Goal: Task Accomplishment & Management: Complete application form

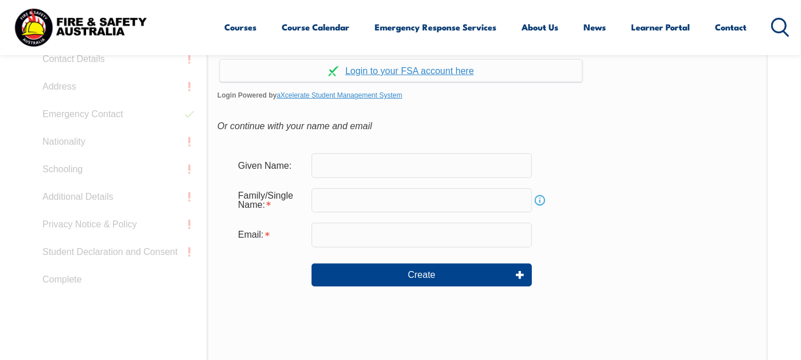
scroll to position [369, 0]
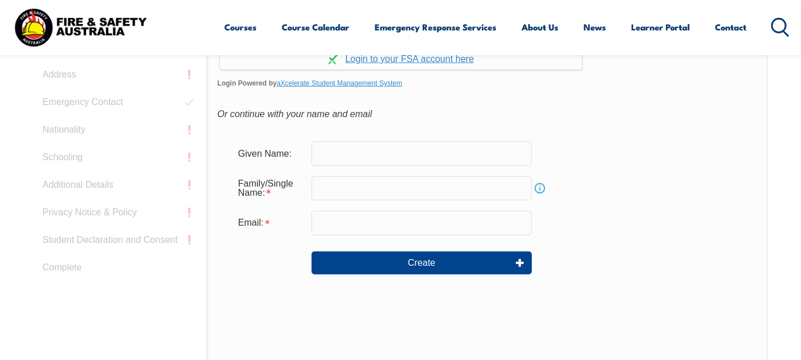
click at [355, 165] on input "text" at bounding box center [421, 153] width 220 height 24
type input "[PERSON_NAME]"
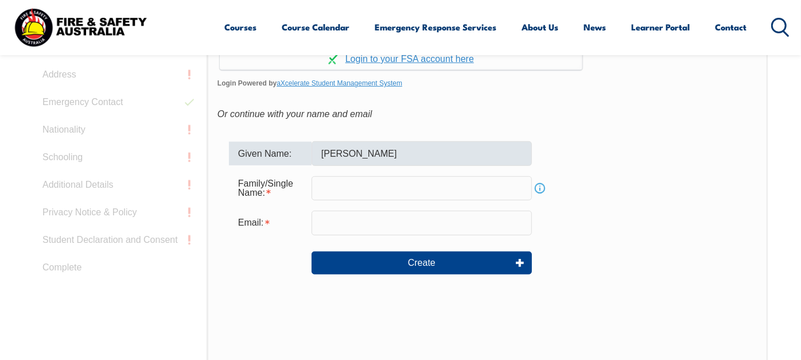
type input "[PERSON_NAME] [PERSON_NAME]"
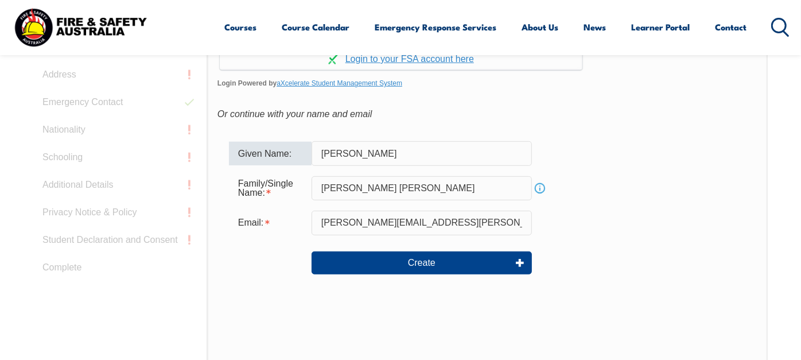
click at [457, 235] on input "[PERSON_NAME][EMAIL_ADDRESS][PERSON_NAME][DOMAIN_NAME]" at bounding box center [421, 222] width 220 height 24
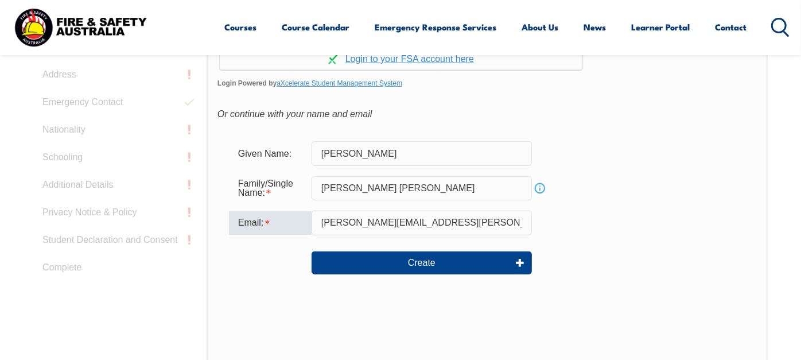
click at [406, 235] on input "[PERSON_NAME][EMAIL_ADDRESS][PERSON_NAME][DOMAIN_NAME]" at bounding box center [421, 222] width 220 height 24
type input "[PERSON_NAME][EMAIL_ADDRESS][PERSON_NAME][DOMAIN_NAME]"
click at [635, 235] on div "Email: [PERSON_NAME][EMAIL_ADDRESS][PERSON_NAME][DOMAIN_NAME]" at bounding box center [487, 222] width 517 height 24
click at [450, 70] on link "Continue with aXcelerate" at bounding box center [401, 59] width 362 height 22
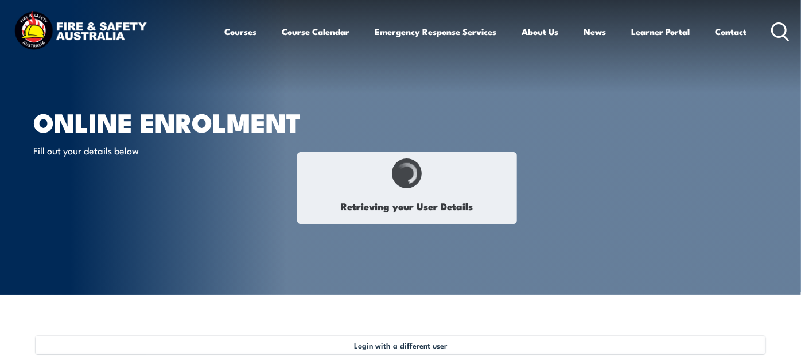
type input "Syed"
type input "Zakiuddin"
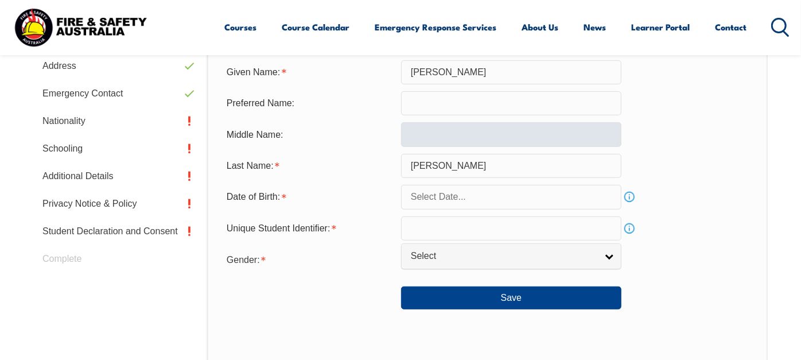
scroll to position [376, 0]
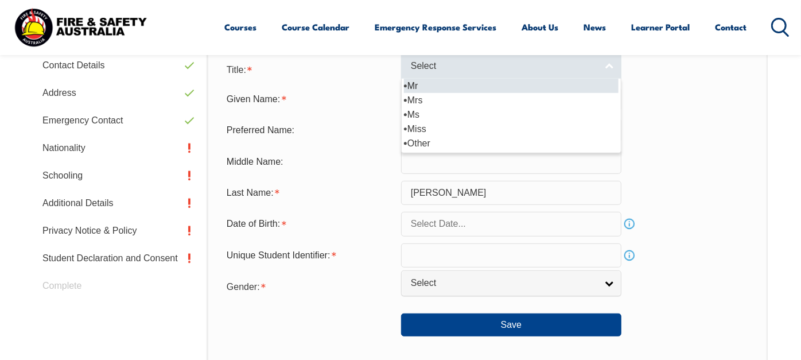
click at [446, 72] on span "Select" at bounding box center [504, 66] width 186 height 12
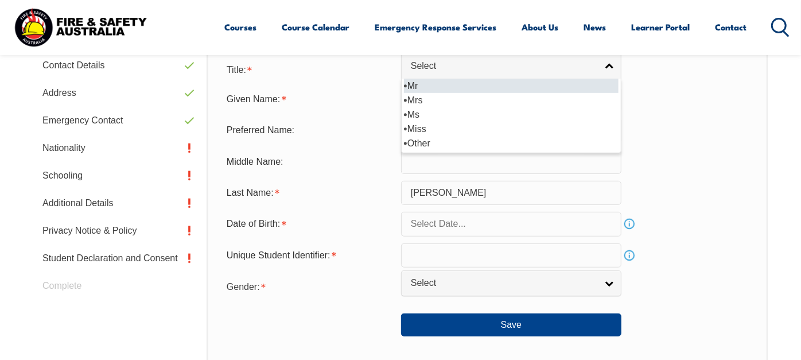
click at [432, 93] on li "Mr" at bounding box center [511, 86] width 214 height 14
select select "Mr"
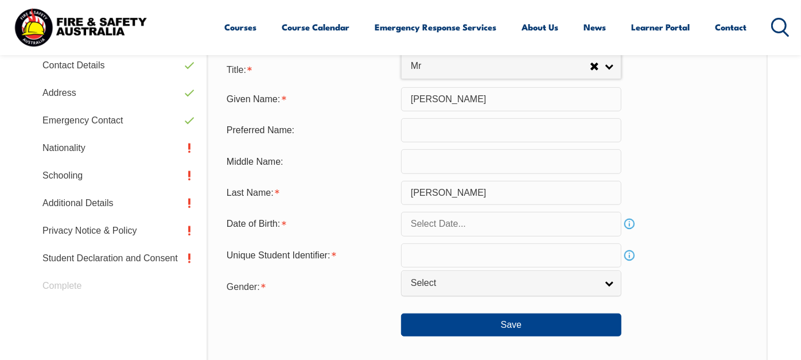
click at [453, 111] on input "Syed" at bounding box center [511, 99] width 220 height 24
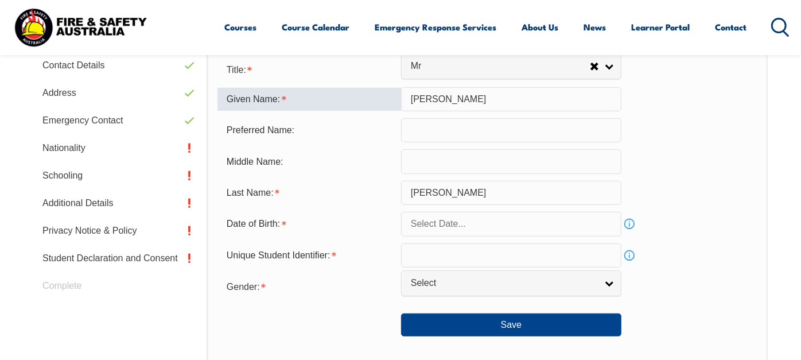
type input "[PERSON_NAME]"
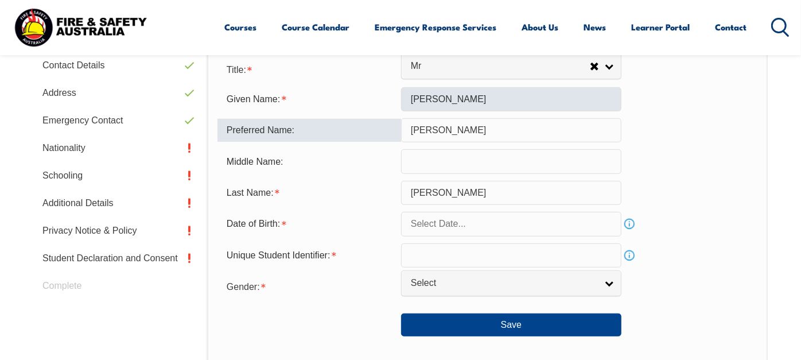
type input "[PERSON_NAME] [PERSON_NAME]"
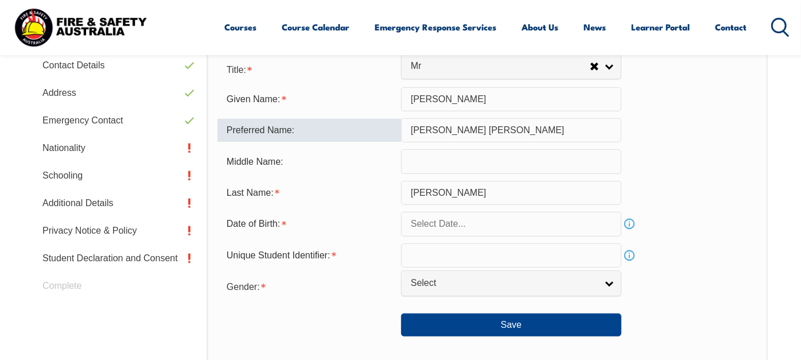
drag, startPoint x: 515, startPoint y: 169, endPoint x: 348, endPoint y: 167, distance: 166.9
click at [348, 142] on div "Preferred Name: Syed Safiuddin Ahmed" at bounding box center [487, 130] width 540 height 24
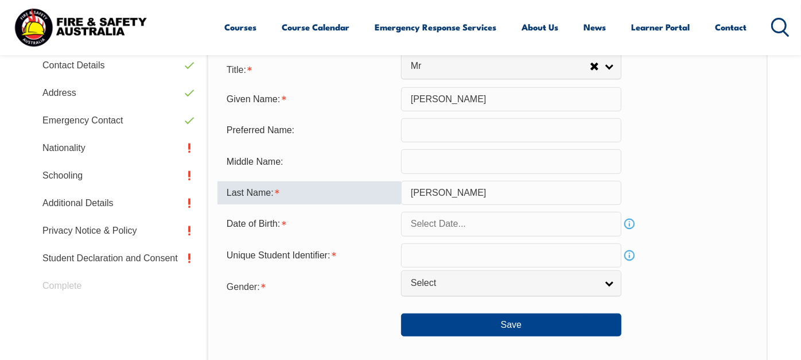
drag, startPoint x: 447, startPoint y: 227, endPoint x: 371, endPoint y: 225, distance: 76.3
click at [373, 205] on div "Last Name: Zakiuddin" at bounding box center [487, 193] width 540 height 24
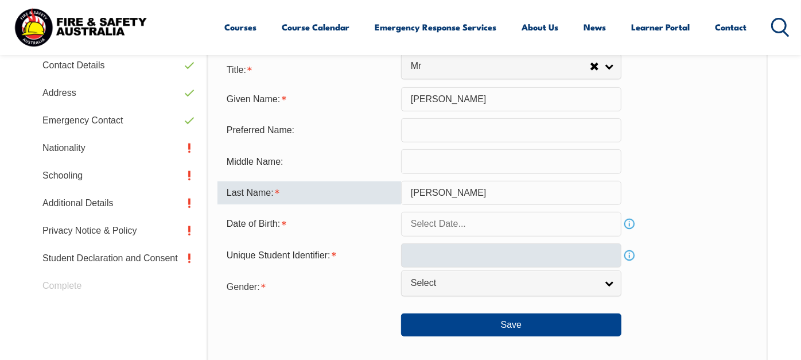
paste input "[PERSON_NAME] [PERSON_NAME]"
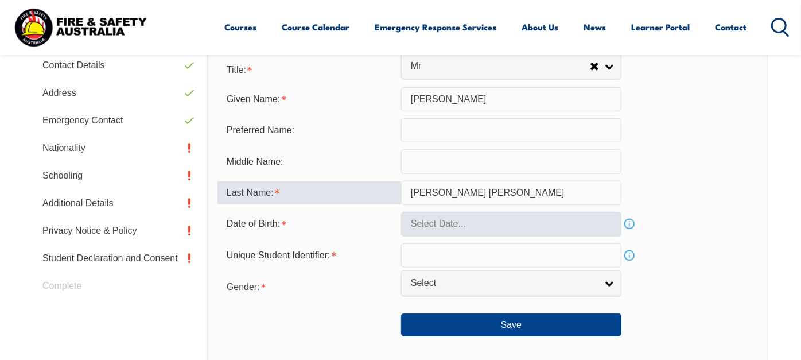
type input "[PERSON_NAME] [PERSON_NAME]"
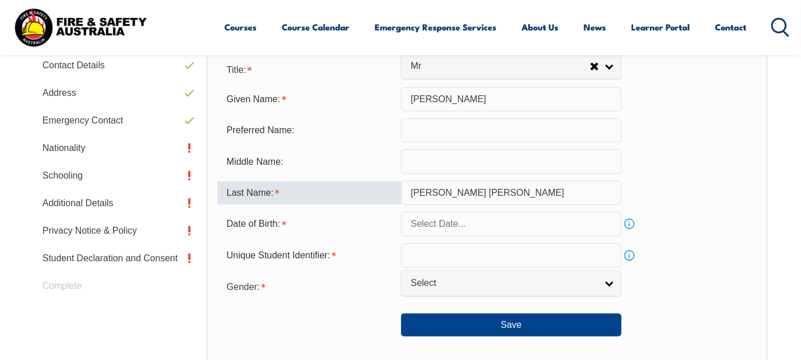
click at [483, 236] on input "text" at bounding box center [511, 224] width 220 height 24
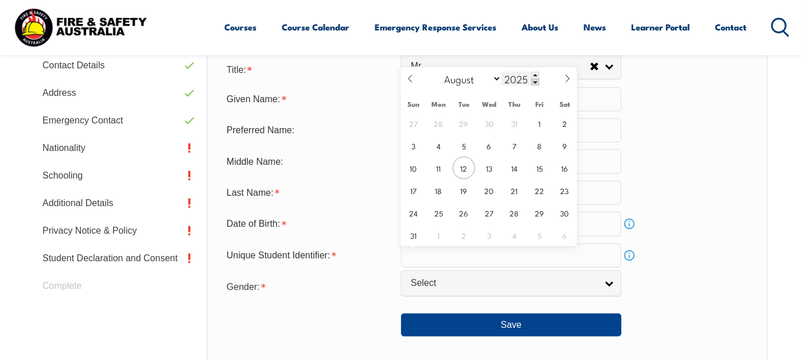
click at [534, 80] on span at bounding box center [535, 82] width 8 height 7
drag, startPoint x: 534, startPoint y: 80, endPoint x: 526, endPoint y: 80, distance: 8.0
click at [534, 80] on span at bounding box center [535, 82] width 8 height 7
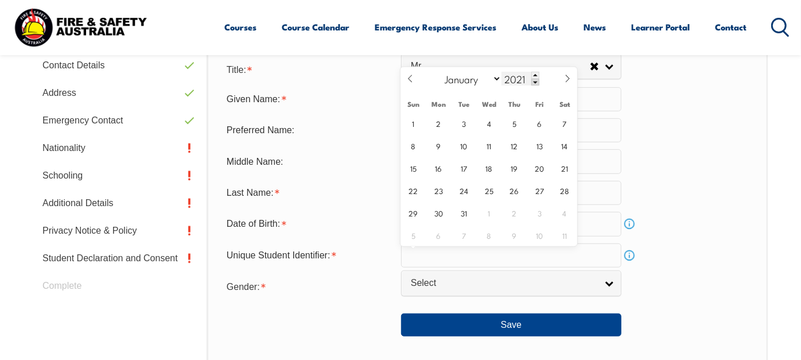
click at [521, 79] on input "2021" at bounding box center [520, 79] width 38 height 14
type input "1980"
click at [490, 79] on select "January February March April May June July August September October November De…" at bounding box center [470, 78] width 63 height 15
select select "11"
click at [439, 71] on select "January February March April May June July August September October November De…" at bounding box center [470, 78] width 63 height 15
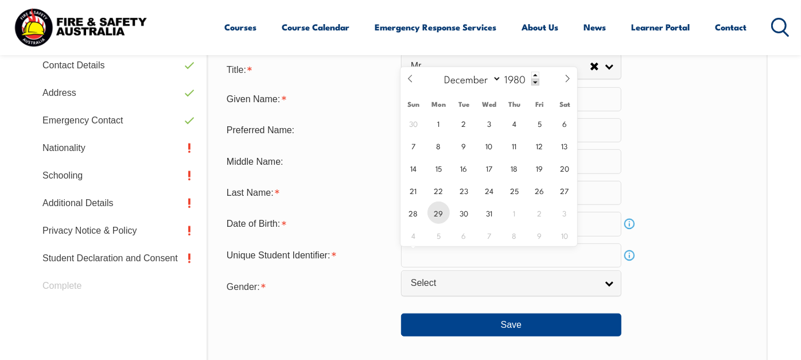
click at [440, 211] on span "29" at bounding box center [438, 212] width 22 height 22
type input "December 29, 1980"
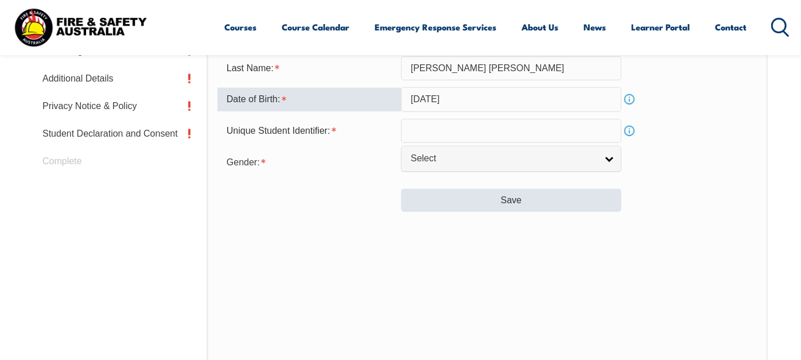
scroll to position [504, 0]
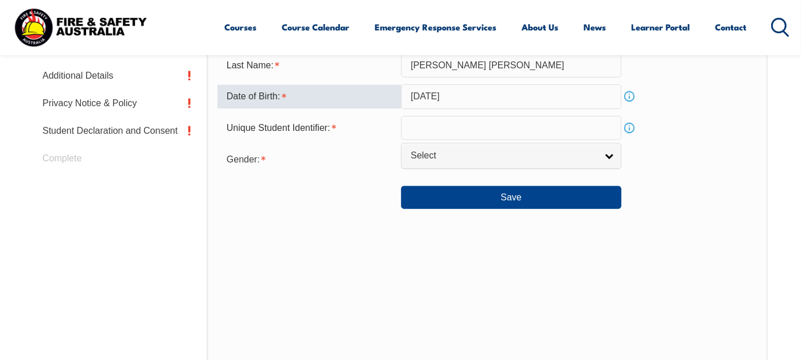
click at [477, 140] on input "text" at bounding box center [511, 128] width 220 height 24
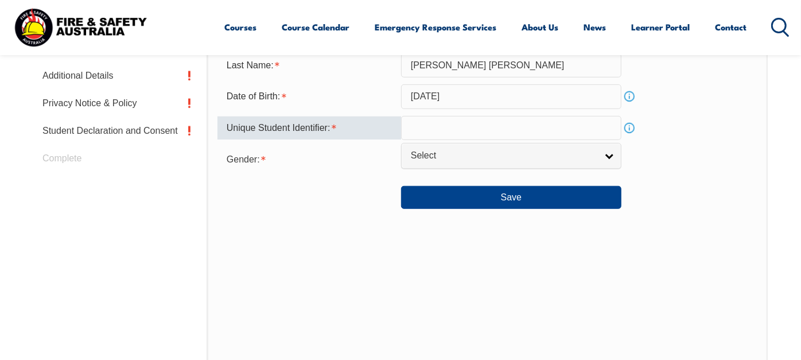
paste input "K9MJBR4MPN"
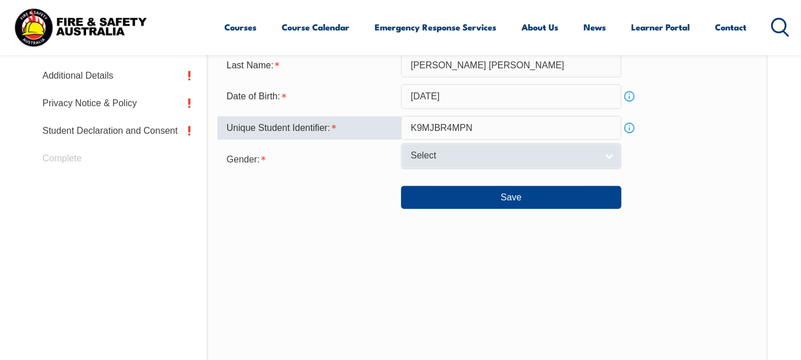
type input "K9MJBR4MPN"
click at [452, 162] on span "Select" at bounding box center [504, 156] width 186 height 12
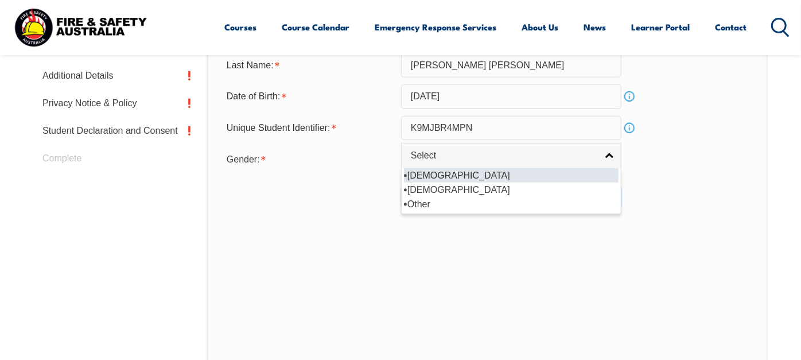
click at [439, 182] on li "[DEMOGRAPHIC_DATA]" at bounding box center [511, 175] width 214 height 14
select select "M"
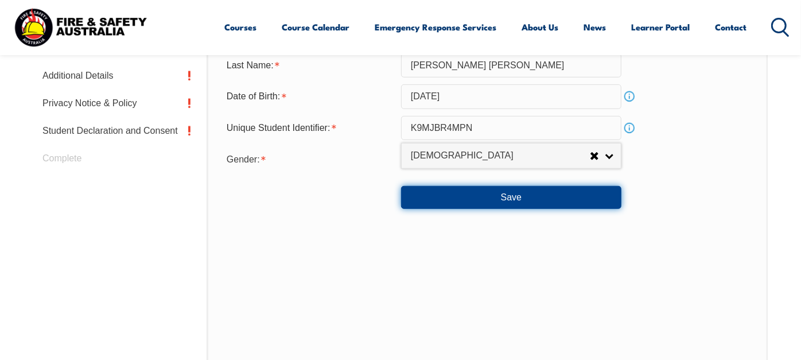
click at [505, 209] on button "Save" at bounding box center [511, 197] width 220 height 23
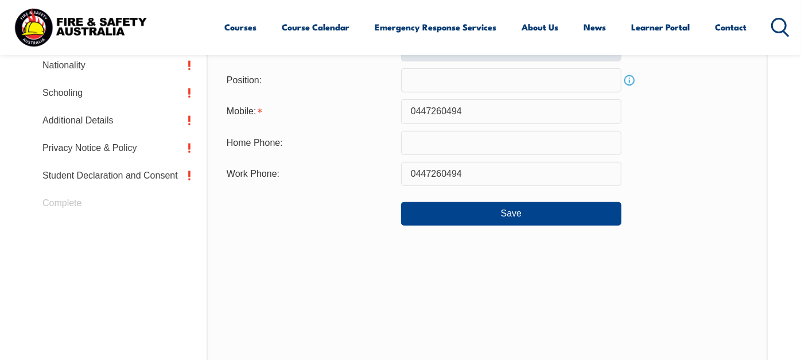
scroll to position [313, 0]
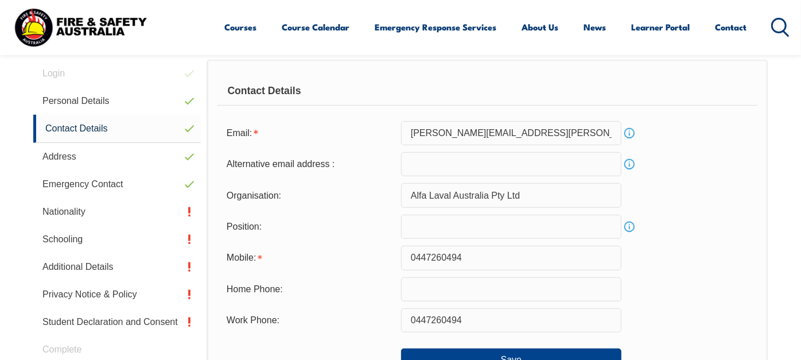
click at [496, 176] on input "email" at bounding box center [511, 164] width 220 height 24
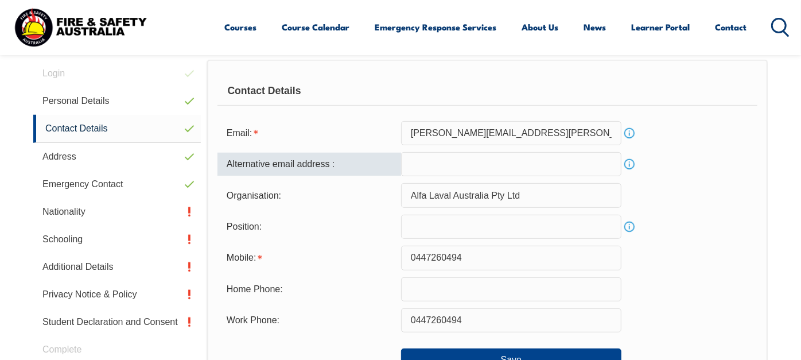
type input "[PERSON_NAME][EMAIL_ADDRESS][PERSON_NAME][DOMAIN_NAME]"
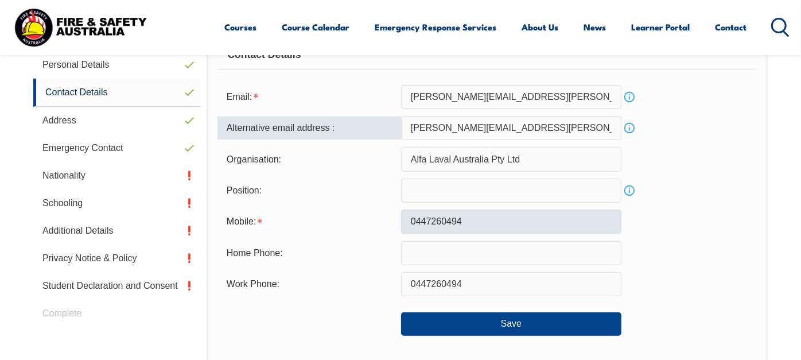
scroll to position [376, 0]
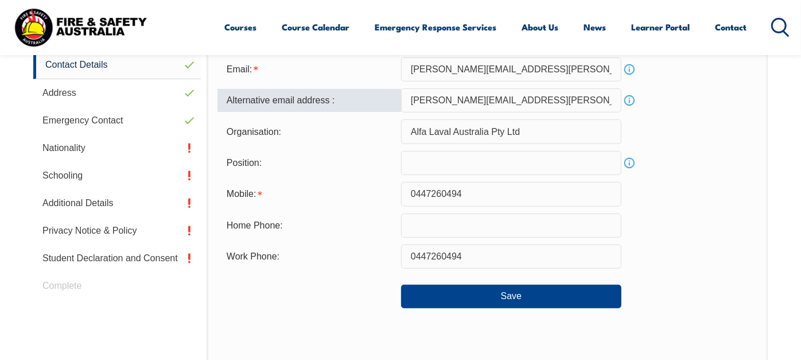
click at [483, 175] on input "text" at bounding box center [511, 163] width 220 height 24
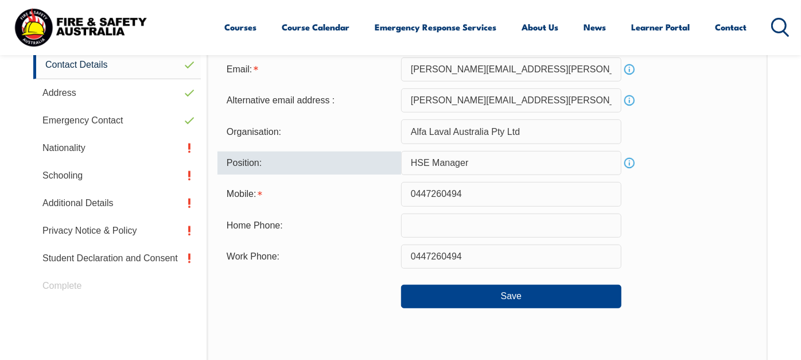
scroll to position [440, 0]
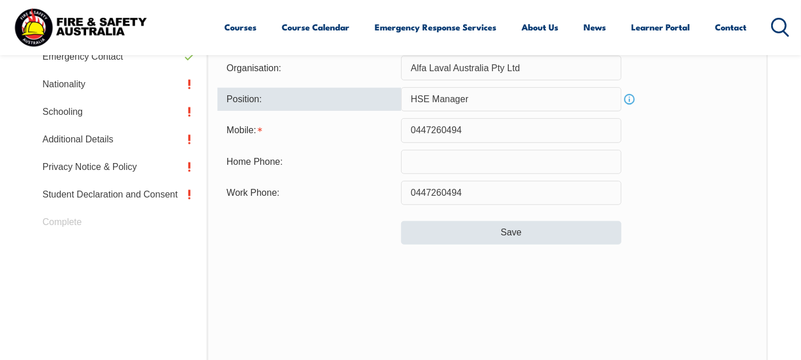
type input "HSE Manager"
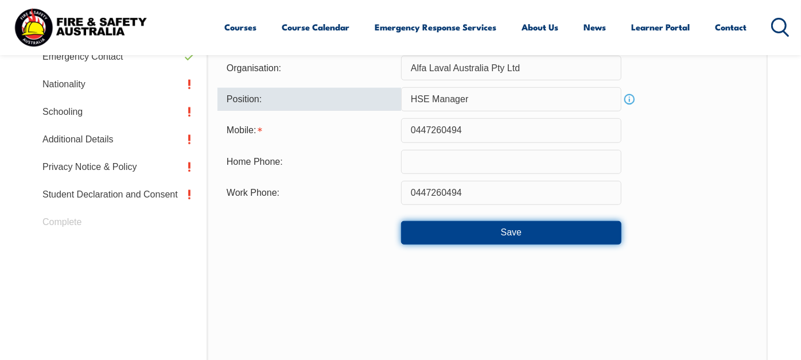
click at [504, 244] on button "Save" at bounding box center [511, 232] width 220 height 23
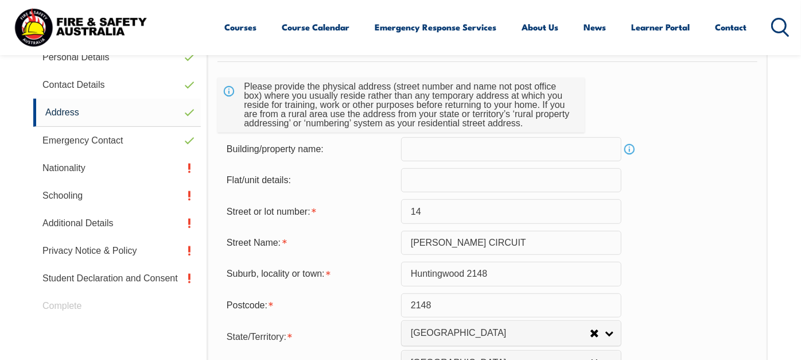
scroll to position [376, 0]
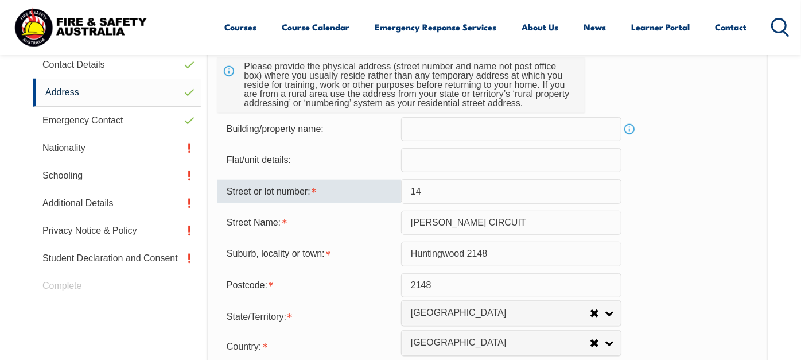
drag, startPoint x: 446, startPoint y: 228, endPoint x: 375, endPoint y: 226, distance: 70.6
click at [381, 203] on div "Street or lot number: 14" at bounding box center [487, 191] width 540 height 24
click at [460, 141] on input "text" at bounding box center [511, 129] width 220 height 24
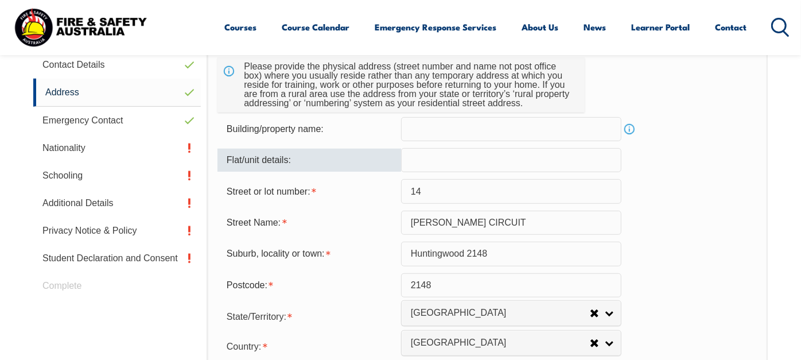
click at [443, 172] on input "text" at bounding box center [511, 160] width 220 height 24
type input "3"
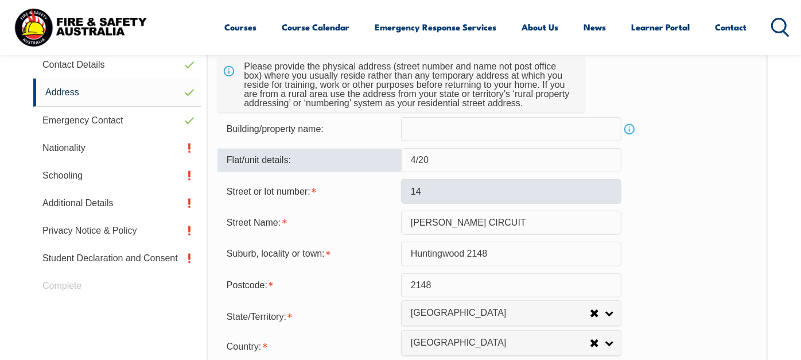
type input "4/20"
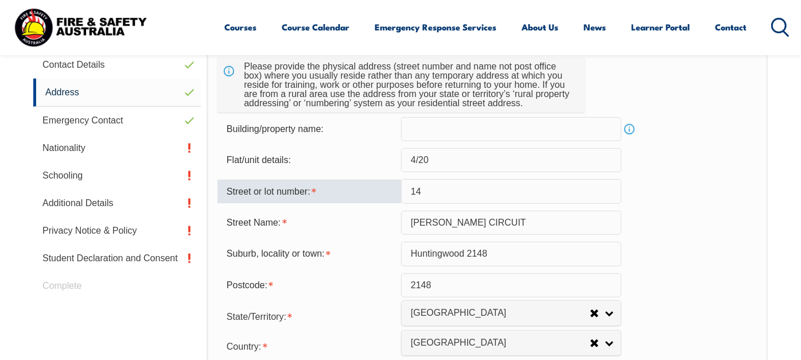
drag, startPoint x: 454, startPoint y: 230, endPoint x: 368, endPoint y: 224, distance: 86.2
click at [369, 203] on div "Street or lot number: 14" at bounding box center [487, 191] width 540 height 24
click at [465, 172] on input "4/20" at bounding box center [511, 160] width 220 height 24
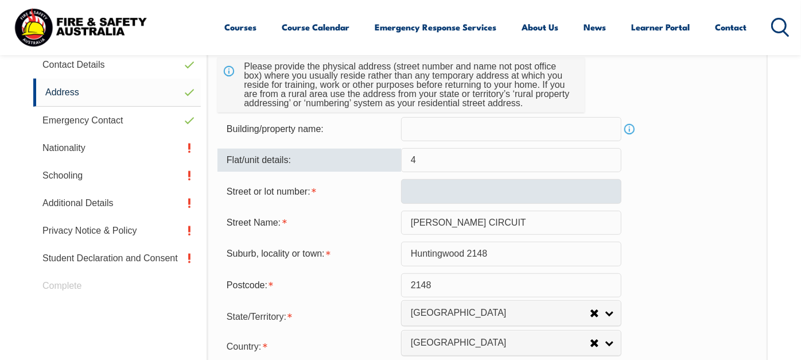
type input "4"
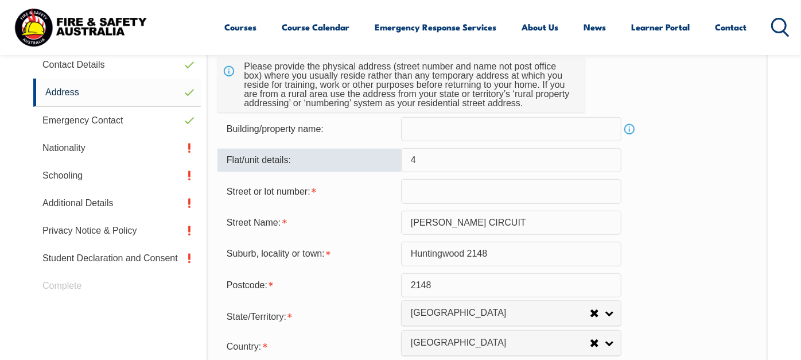
drag, startPoint x: 483, startPoint y: 228, endPoint x: 509, endPoint y: 240, distance: 28.7
click at [483, 203] on input "text" at bounding box center [511, 191] width 220 height 24
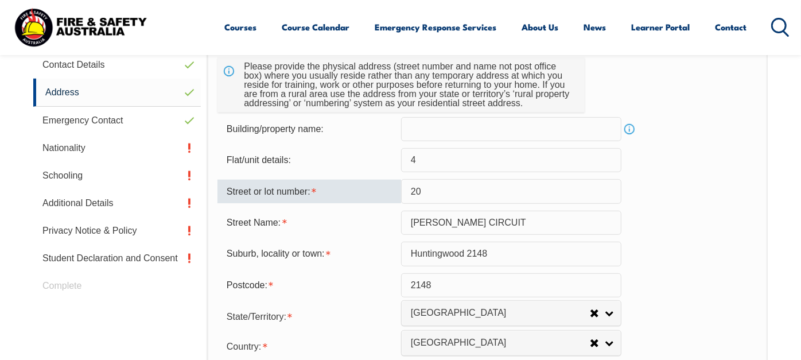
type input "20-22"
click at [501, 235] on input "HEALEY CIRCUIT" at bounding box center [511, 222] width 220 height 24
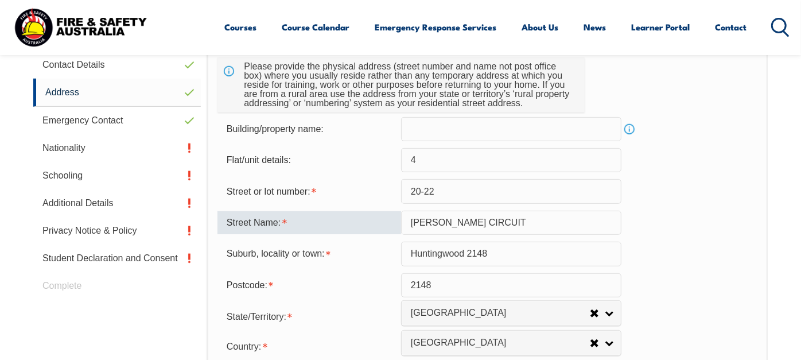
drag, startPoint x: 442, startPoint y: 260, endPoint x: 329, endPoint y: 260, distance: 113.0
click at [337, 235] on div "Street Name: HEALEY CIRCUIT" at bounding box center [487, 222] width 540 height 24
type input "Fourth Avenue"
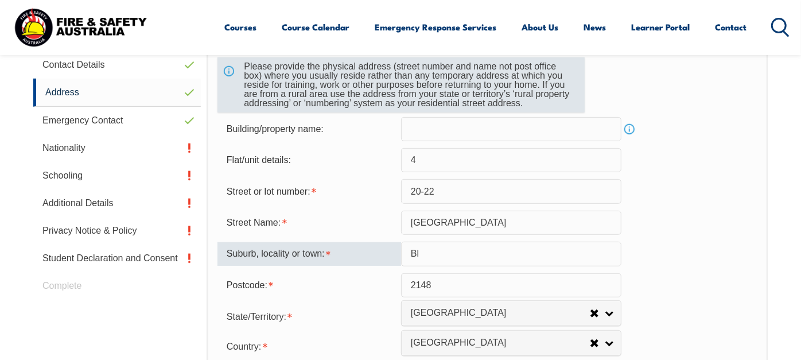
type input "Blacktown"
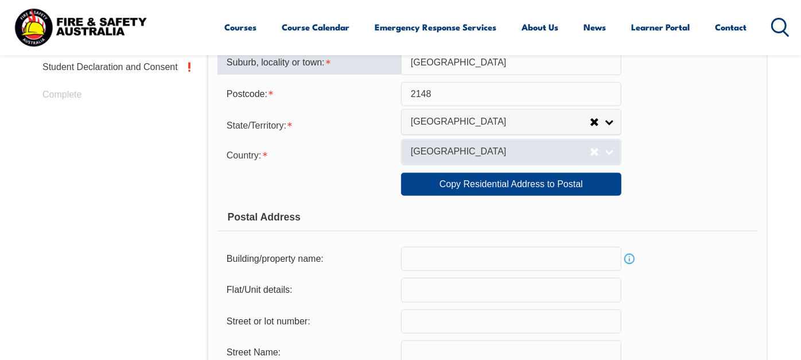
scroll to position [631, 0]
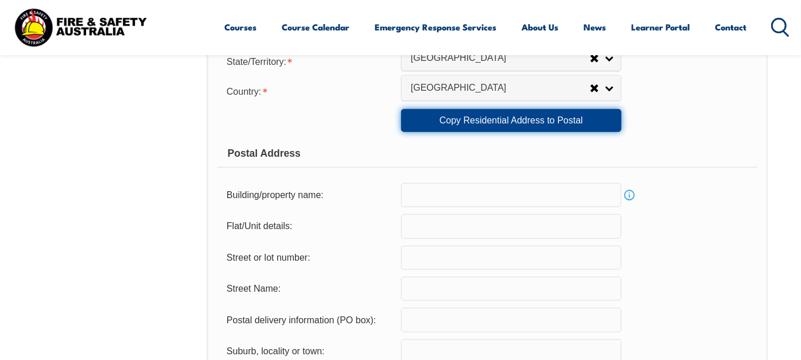
click at [486, 132] on link "Copy Residential Address to Postal" at bounding box center [511, 120] width 220 height 23
type input "4"
type input "20-22"
type input "Fourth Avenue"
type input "Blacktown"
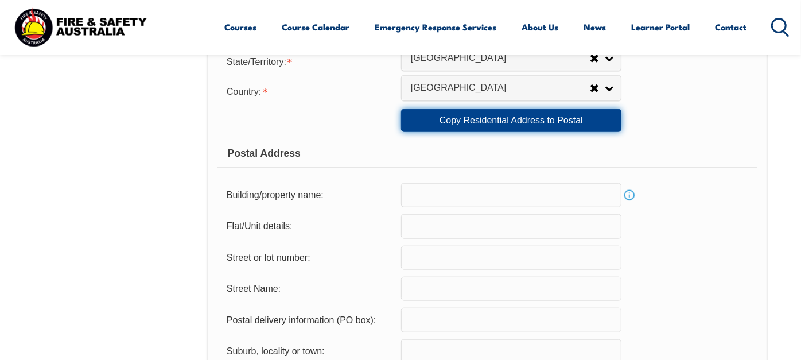
select select "[GEOGRAPHIC_DATA]"
type input "2148"
select select "1101"
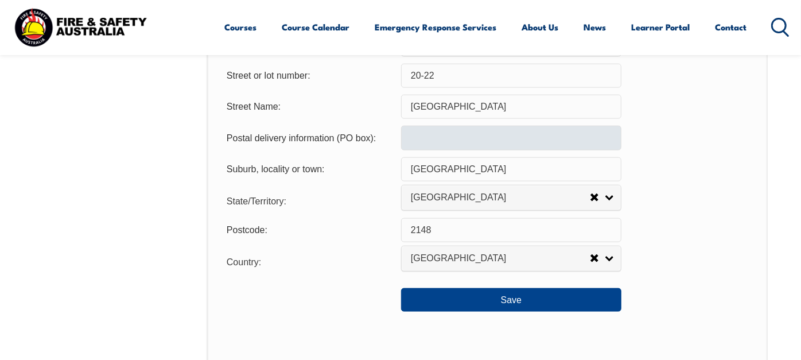
scroll to position [886, 0]
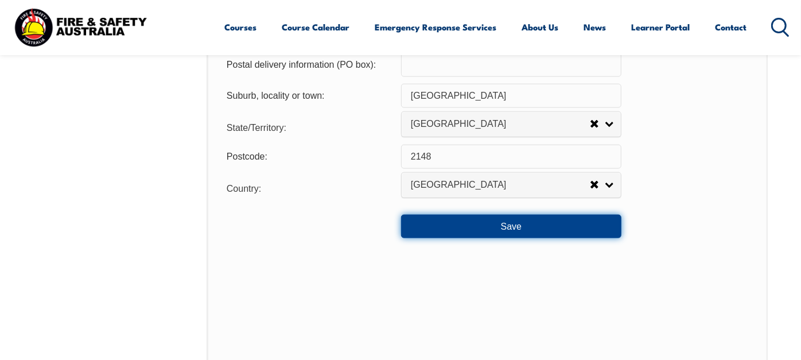
click at [530, 237] on button "Save" at bounding box center [511, 225] width 220 height 23
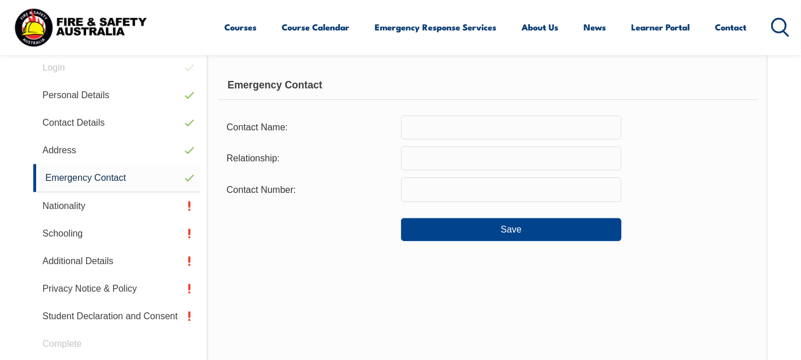
scroll to position [313, 0]
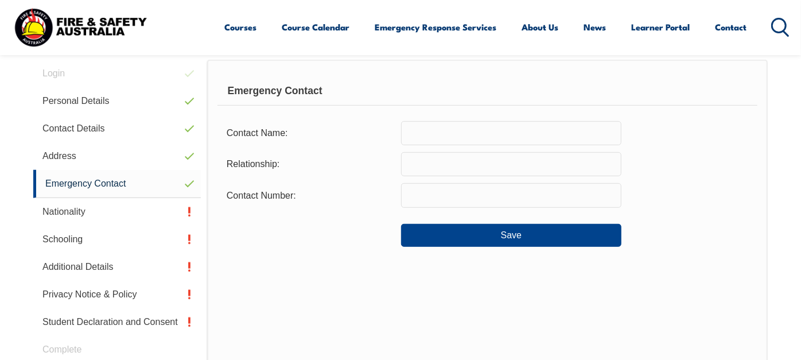
click at [484, 145] on input "text" at bounding box center [511, 133] width 220 height 24
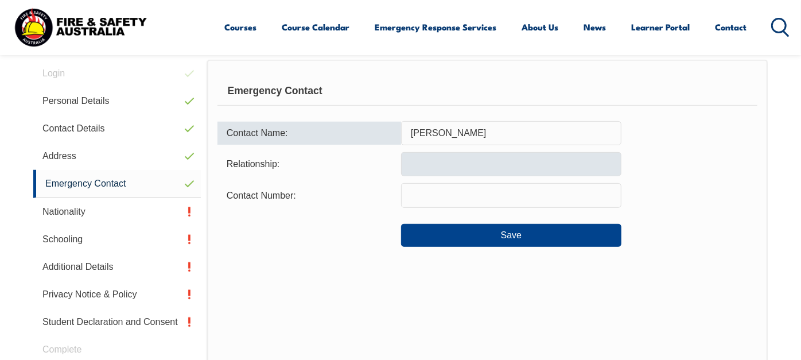
type input "Salma Zehra"
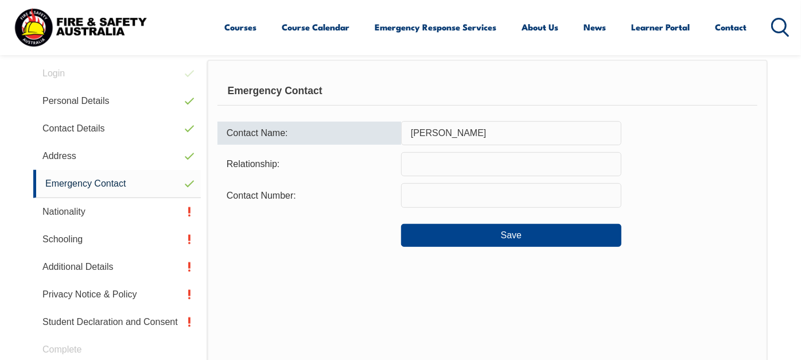
click at [473, 176] on input "text" at bounding box center [511, 164] width 220 height 24
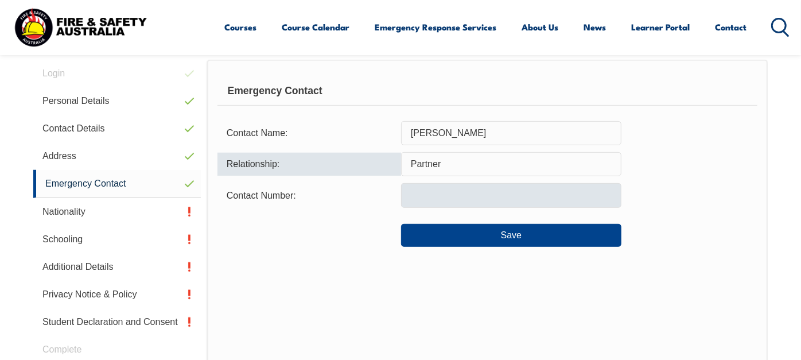
type input "Partner"
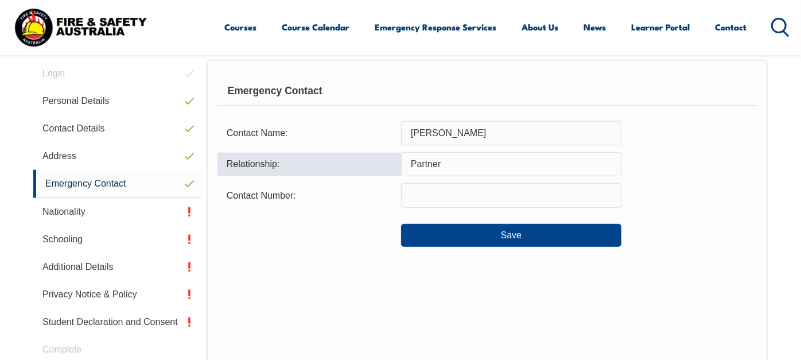
click at [483, 207] on input "text" at bounding box center [511, 195] width 220 height 24
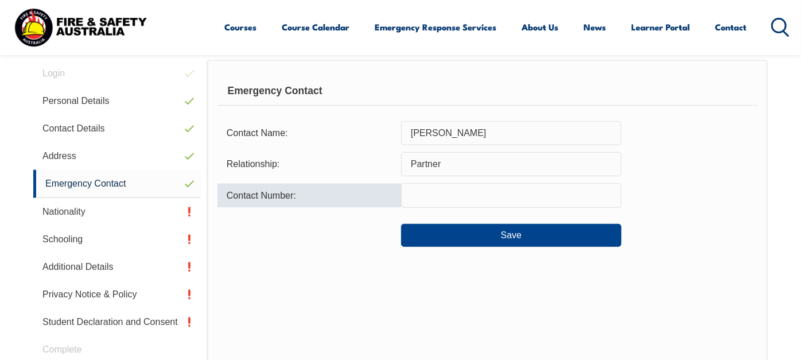
paste input "+61 493 330 213"
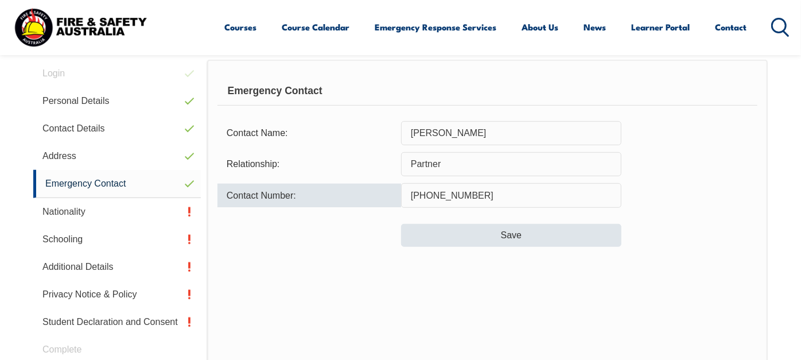
type input "+61 493 330 213"
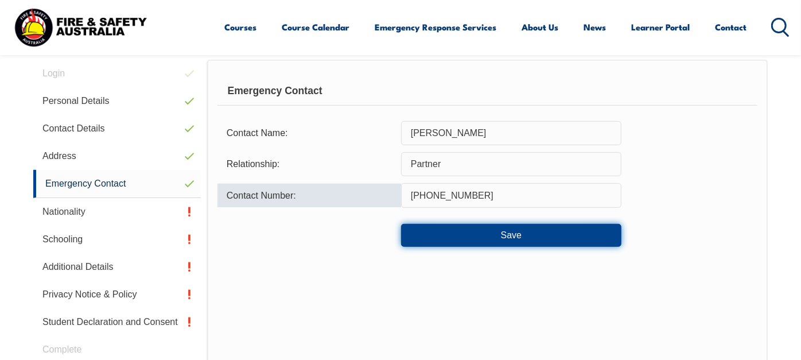
drag, startPoint x: 504, startPoint y: 270, endPoint x: 518, endPoint y: 275, distance: 15.2
click at [507, 247] on button "Save" at bounding box center [511, 235] width 220 height 23
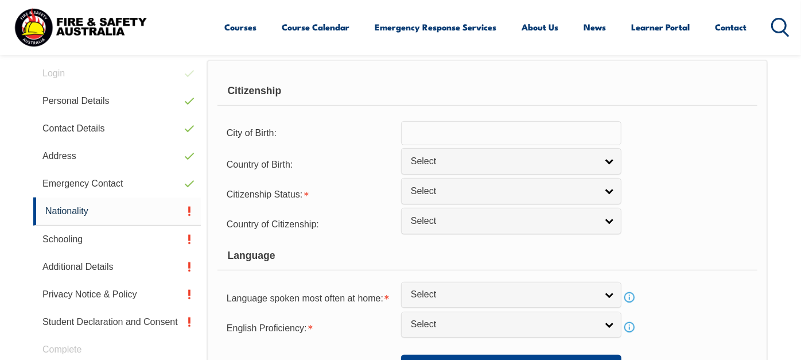
click at [447, 145] on input "text" at bounding box center [511, 133] width 220 height 24
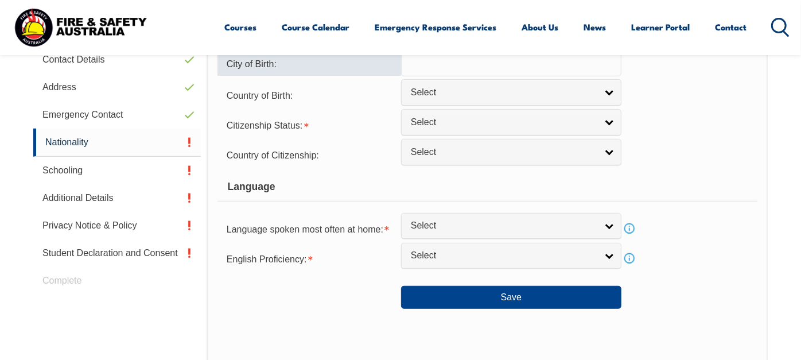
scroll to position [376, 0]
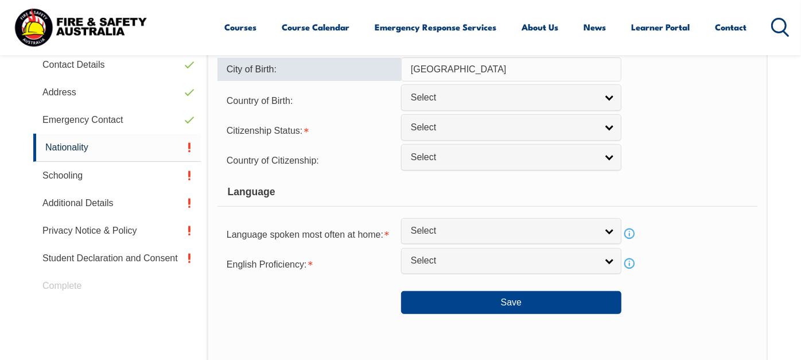
drag, startPoint x: 438, startPoint y: 104, endPoint x: 396, endPoint y: 103, distance: 41.9
click at [397, 81] on div "City of Birth: India" at bounding box center [487, 69] width 540 height 24
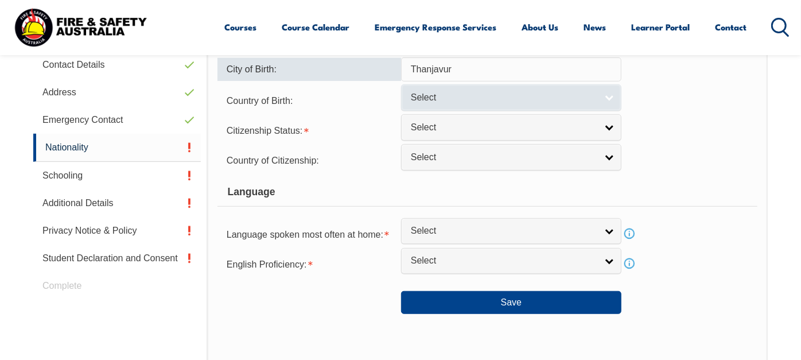
type input "Thanjavur"
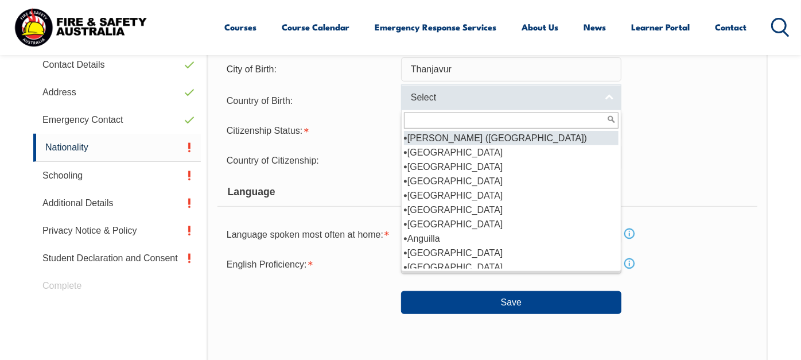
click at [436, 104] on span "Select" at bounding box center [504, 98] width 186 height 12
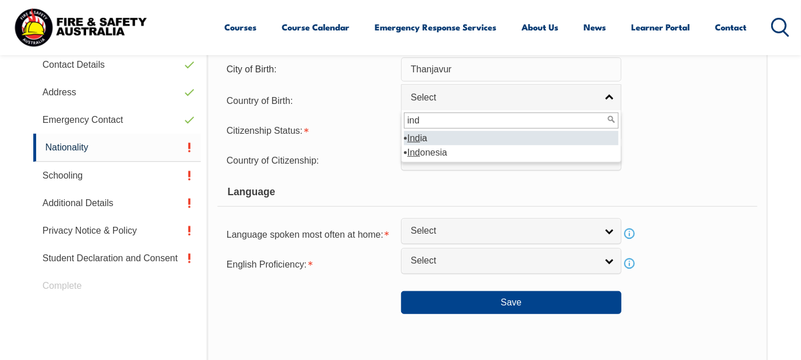
type input "ind"
click at [429, 145] on li "Ind ia" at bounding box center [511, 138] width 214 height 14
select select "7103"
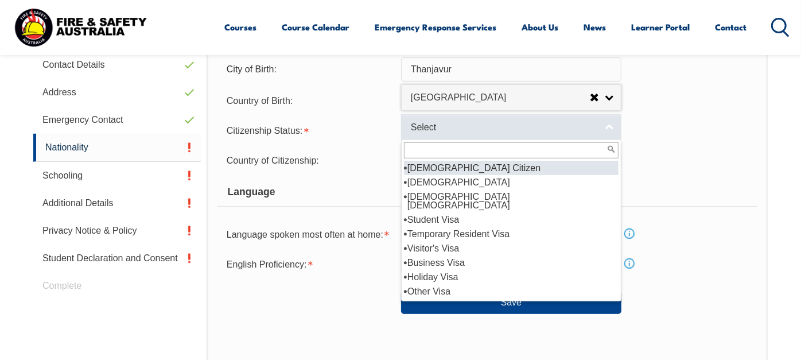
click at [441, 134] on span "Select" at bounding box center [504, 128] width 186 height 12
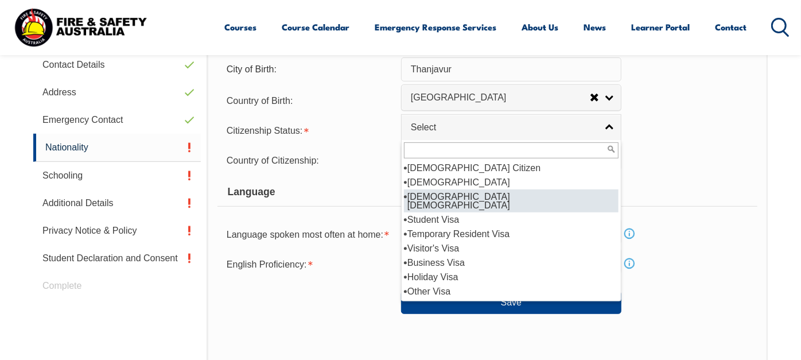
click at [482, 212] on li "[DEMOGRAPHIC_DATA] [DEMOGRAPHIC_DATA]" at bounding box center [511, 200] width 214 height 23
select select "3"
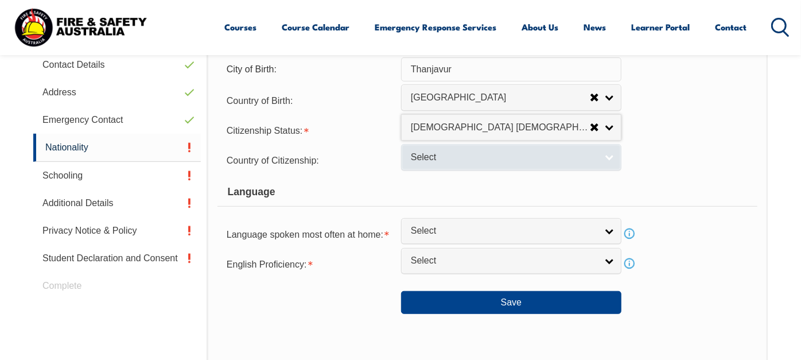
click at [430, 163] on span "Select" at bounding box center [504, 157] width 186 height 12
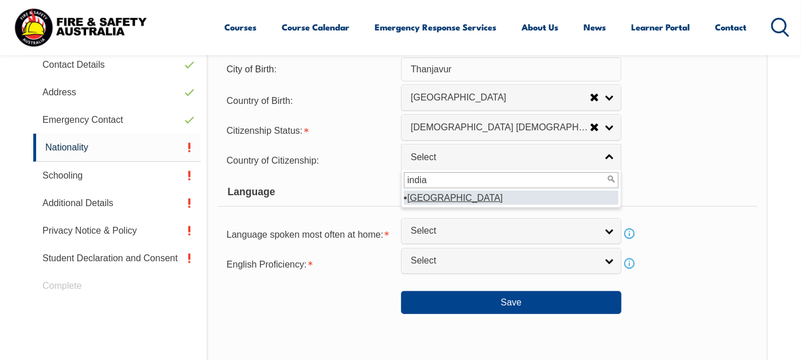
type input "india"
click at [424, 202] on em "[GEOGRAPHIC_DATA]" at bounding box center [455, 198] width 96 height 10
select select "7103"
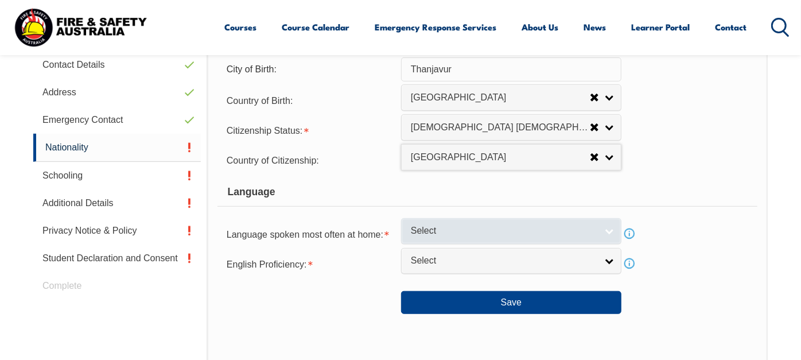
click at [475, 237] on span "Select" at bounding box center [504, 231] width 186 height 12
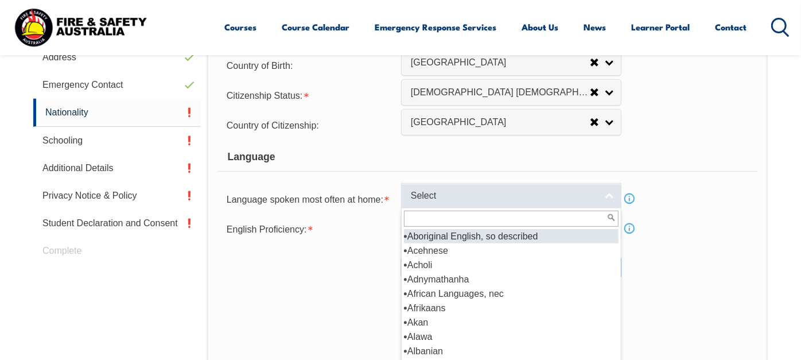
scroll to position [440, 0]
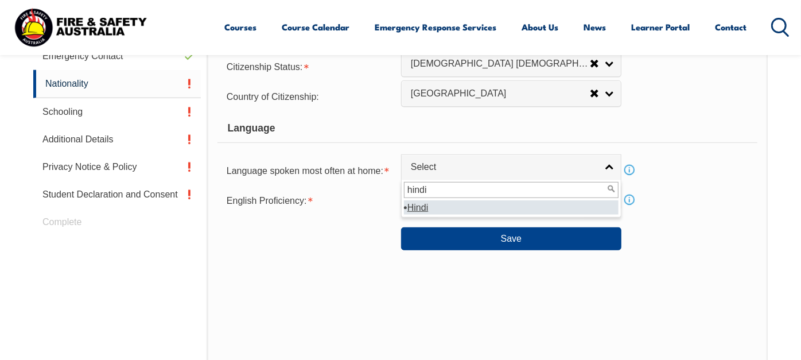
type input "hindi"
click at [431, 214] on li "Hindi" at bounding box center [511, 207] width 214 height 14
select select "5203"
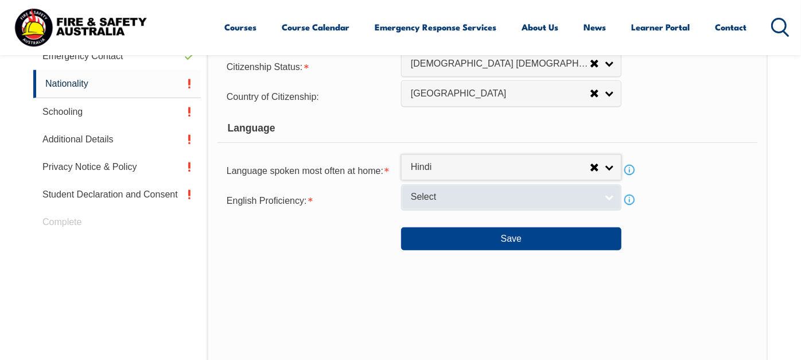
click at [426, 203] on span "Select" at bounding box center [504, 197] width 186 height 12
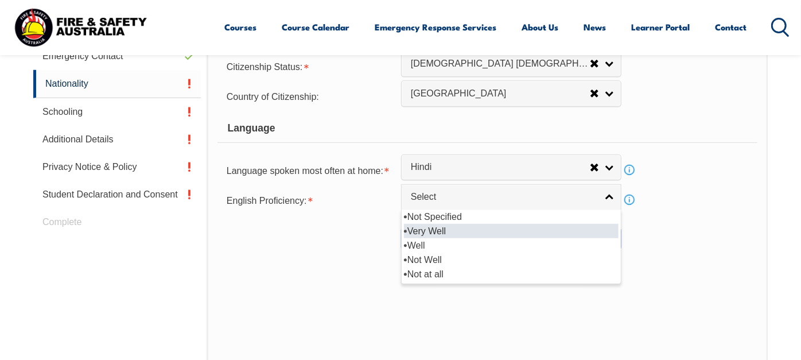
click at [440, 238] on li "Very Well" at bounding box center [511, 231] width 214 height 14
select select "1"
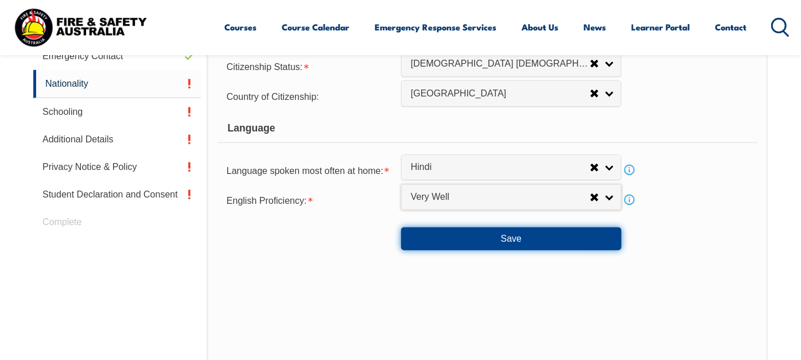
click at [521, 250] on button "Save" at bounding box center [511, 238] width 220 height 23
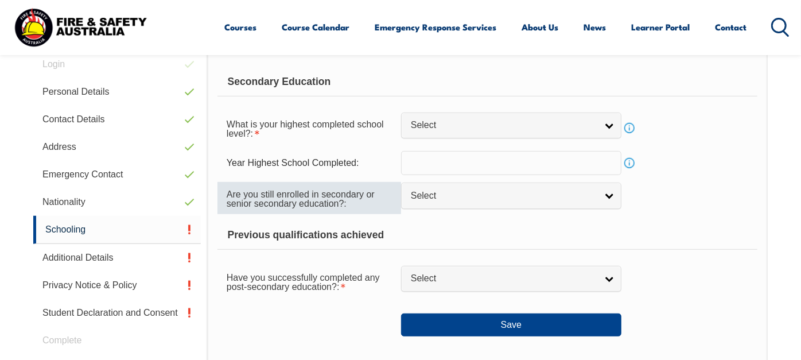
scroll to position [313, 0]
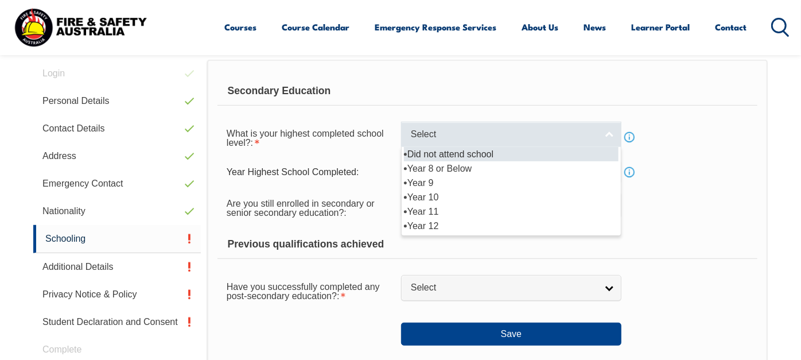
click at [446, 141] on span "Select" at bounding box center [504, 134] width 186 height 12
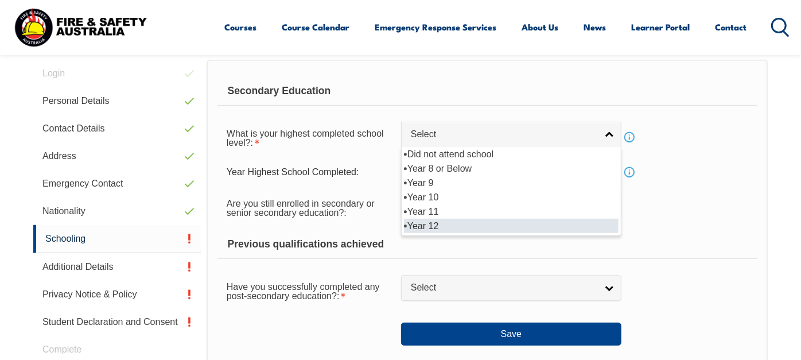
click at [437, 233] on li "Year 12" at bounding box center [511, 225] width 214 height 14
select select "12"
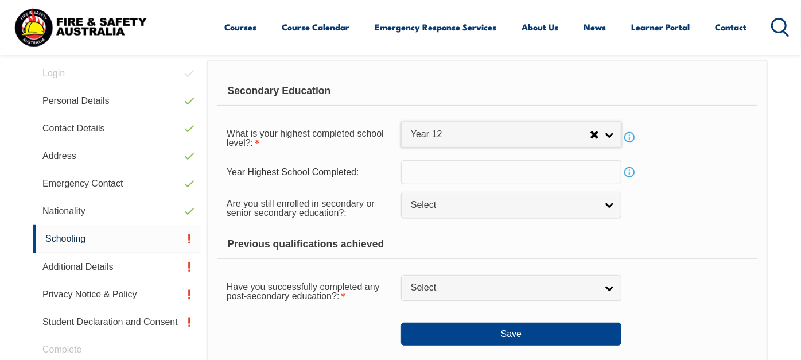
click at [440, 184] on input "text" at bounding box center [511, 172] width 220 height 24
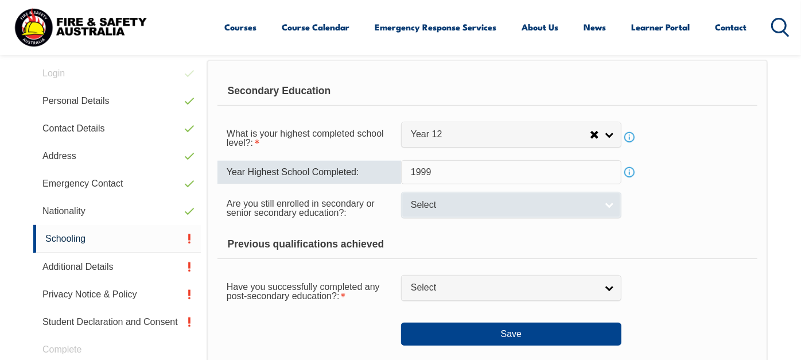
type input "1999"
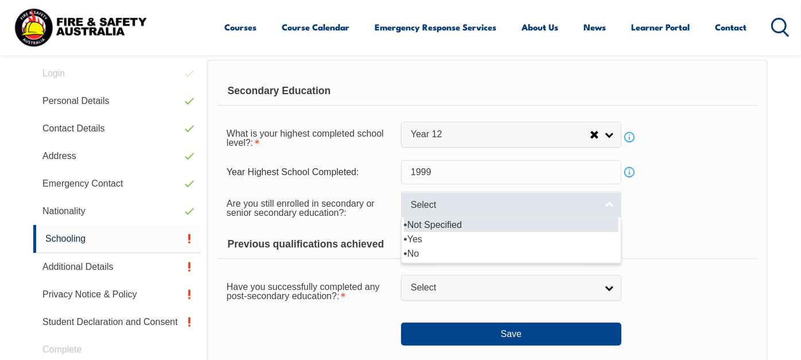
click at [447, 211] on span "Select" at bounding box center [504, 205] width 186 height 12
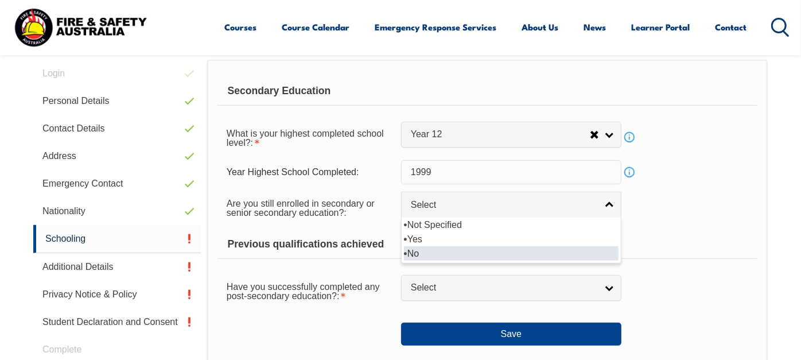
click at [444, 260] on li "No" at bounding box center [511, 253] width 214 height 14
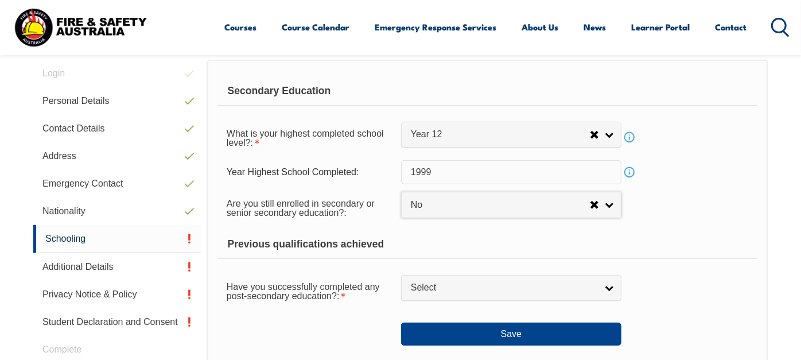
select select "false"
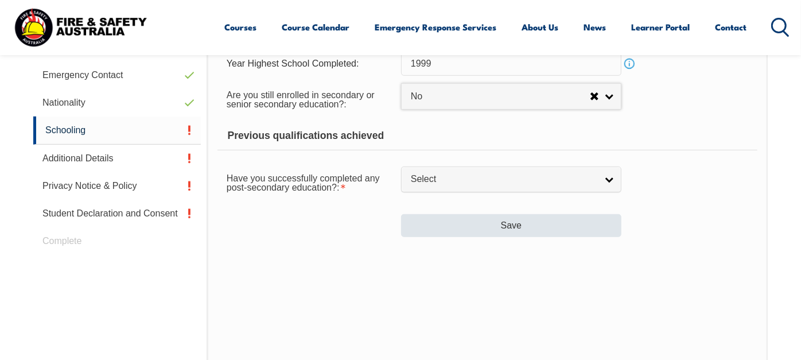
scroll to position [440, 0]
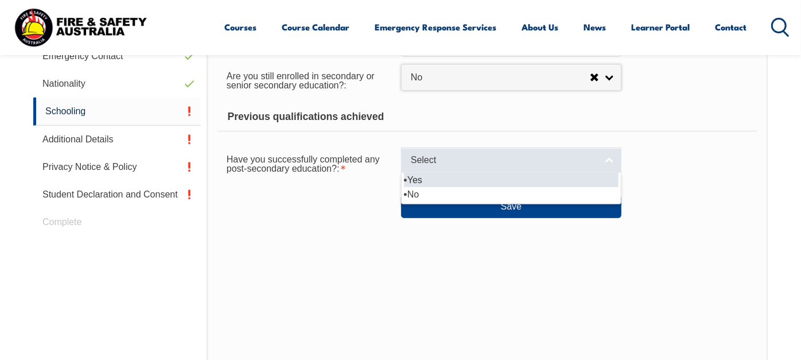
click at [437, 166] on span "Select" at bounding box center [504, 160] width 186 height 12
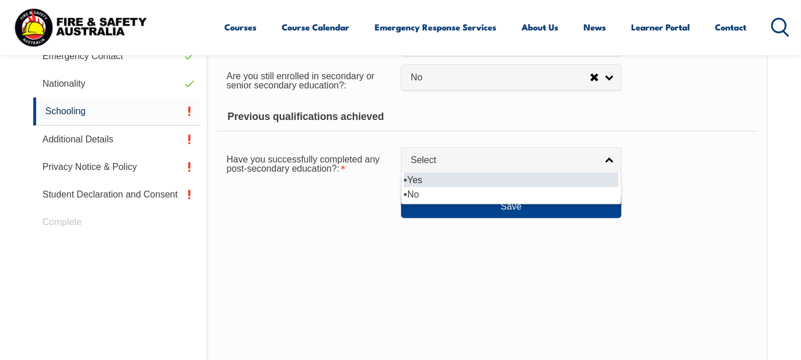
click at [428, 187] on li "Yes" at bounding box center [511, 180] width 214 height 14
select select "true"
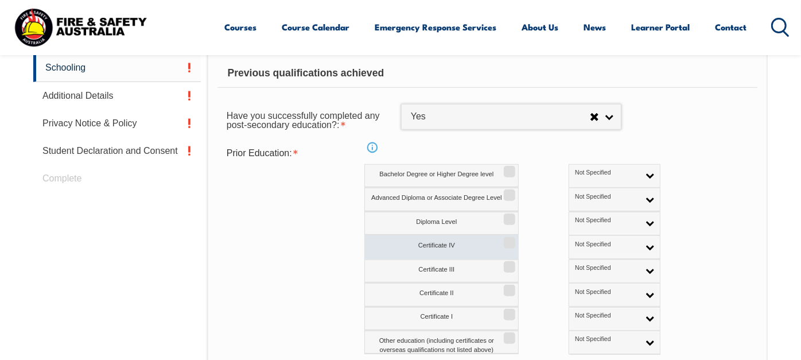
scroll to position [504, 0]
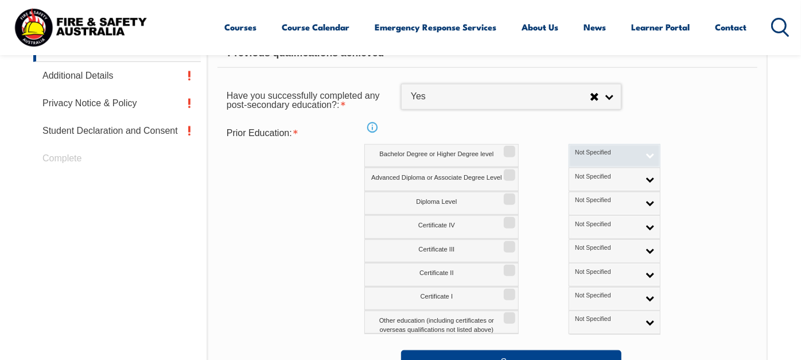
click at [568, 167] on link "Not Specified" at bounding box center [614, 156] width 92 height 24
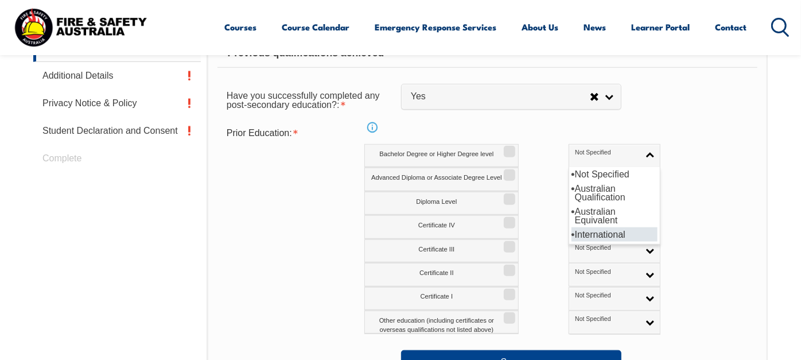
click at [571, 241] on li "International" at bounding box center [614, 234] width 86 height 14
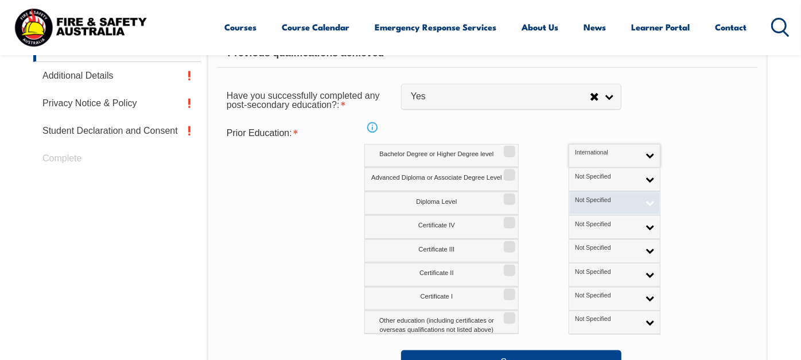
click at [575, 204] on span "Not Specified" at bounding box center [607, 200] width 64 height 8
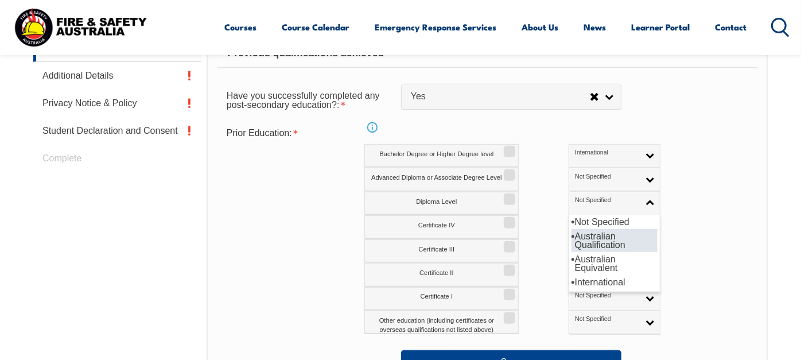
click at [571, 252] on li "Australian Qualification" at bounding box center [614, 240] width 86 height 23
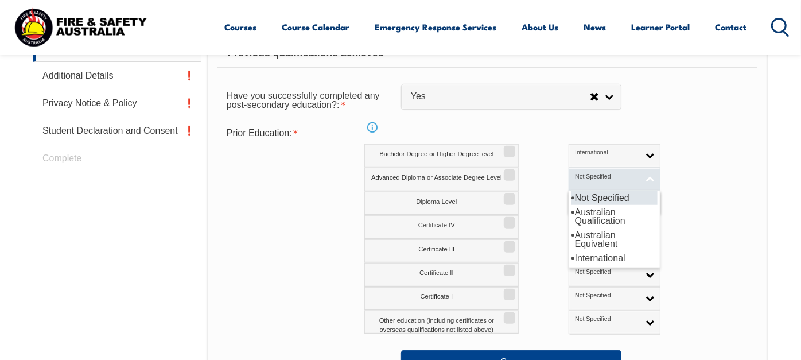
click at [575, 181] on span "Not Specified" at bounding box center [607, 177] width 64 height 8
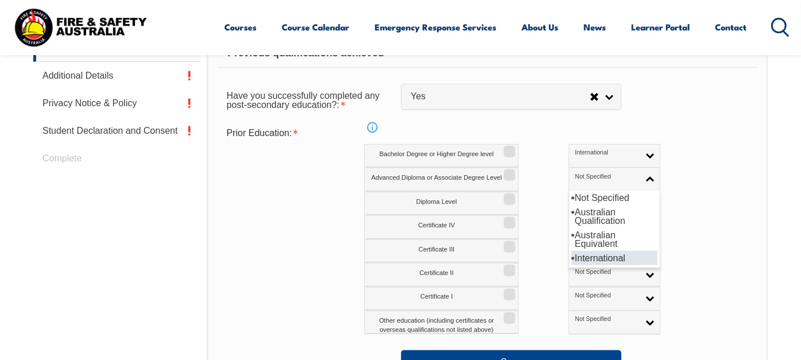
click at [571, 265] on li "International" at bounding box center [614, 258] width 86 height 14
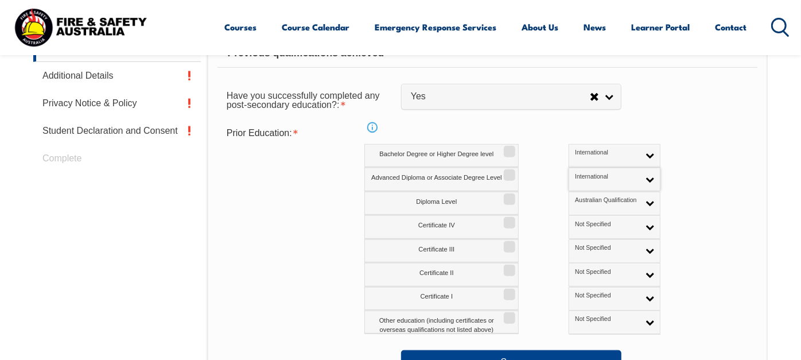
click at [664, 239] on div "Certificate IV Not Specified Australian Qualification Australian Equivalent Int…" at bounding box center [537, 227] width 346 height 24
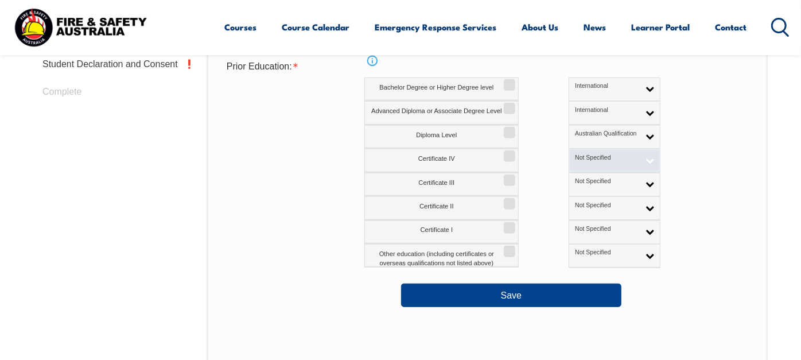
scroll to position [631, 0]
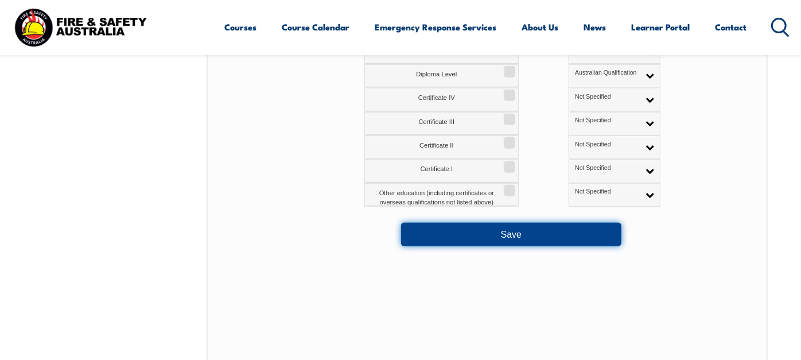
click at [537, 245] on button "Save" at bounding box center [511, 234] width 220 height 23
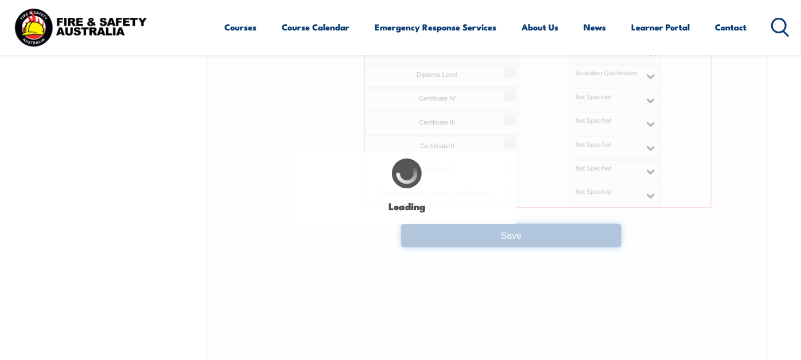
select select "false"
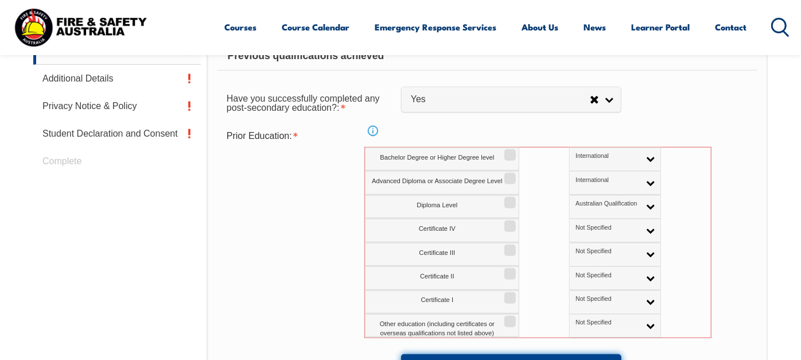
scroll to position [475, 0]
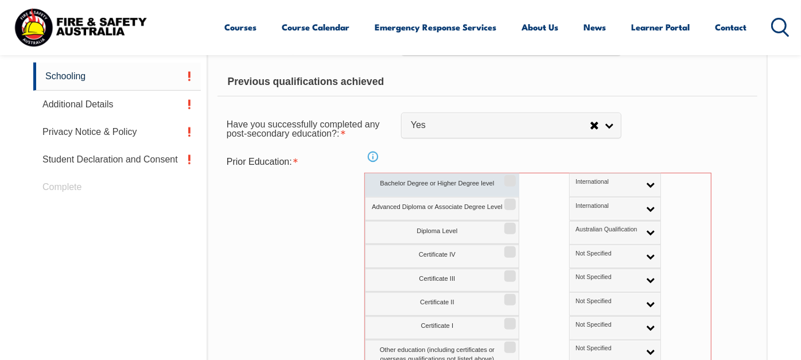
click at [508, 177] on input "Bachelor Degree or Higher Degree level" at bounding box center [508, 176] width 7 height 1
checkbox input "true"
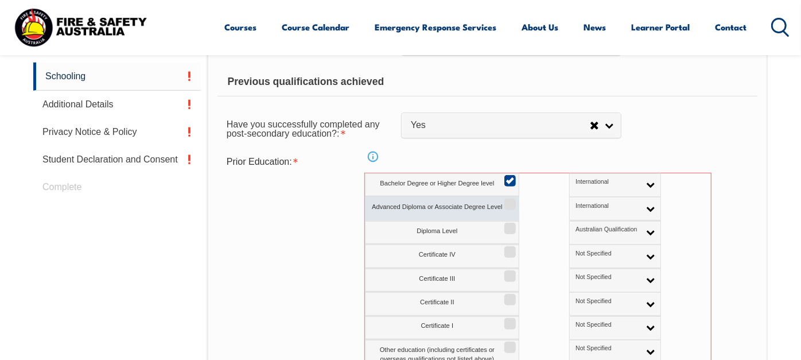
click at [510, 201] on input "Advanced Diploma or Associate Degree Level" at bounding box center [508, 200] width 7 height 1
checkbox input "true"
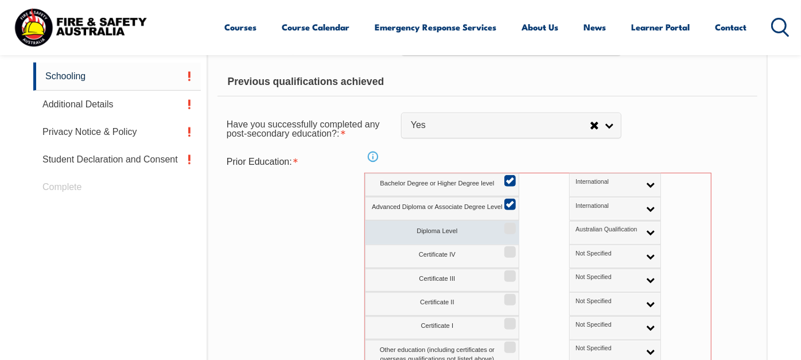
click at [509, 225] on input "Diploma Level" at bounding box center [508, 224] width 7 height 1
checkbox input "true"
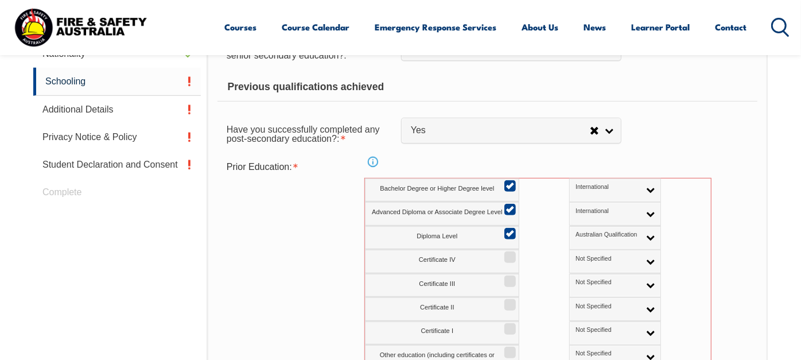
scroll to position [666, 0]
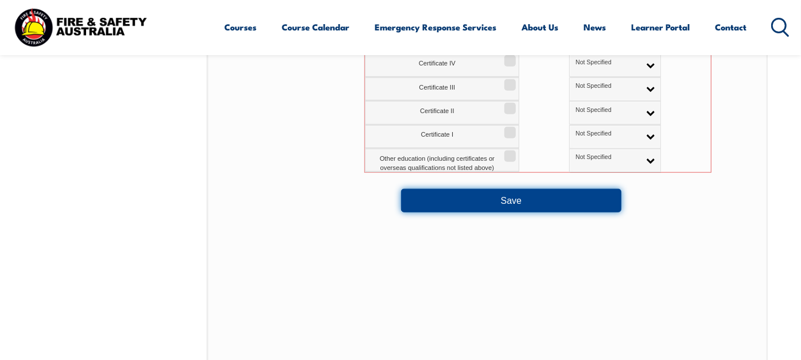
click at [499, 212] on button "Save" at bounding box center [511, 200] width 220 height 23
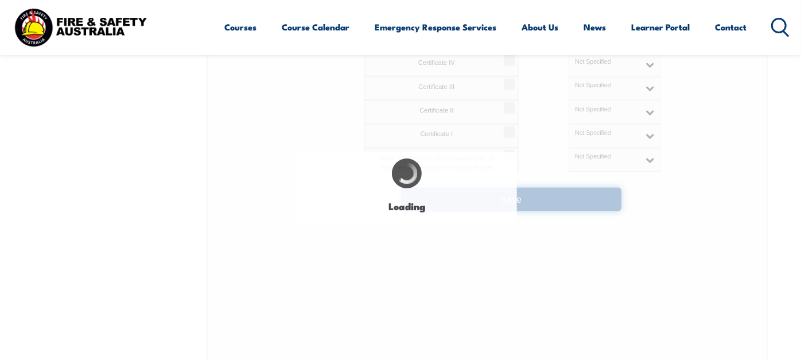
select select
select select "false"
select select "true"
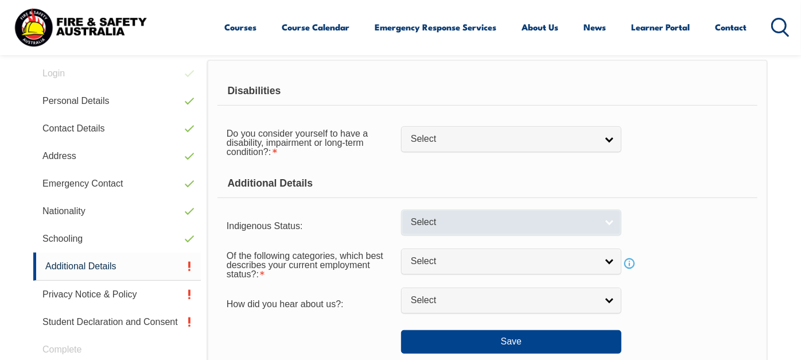
scroll to position [313, 0]
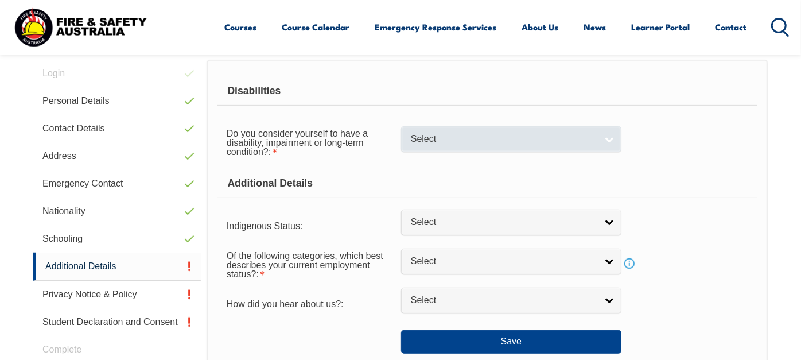
click at [458, 152] on link "Select" at bounding box center [511, 139] width 220 height 26
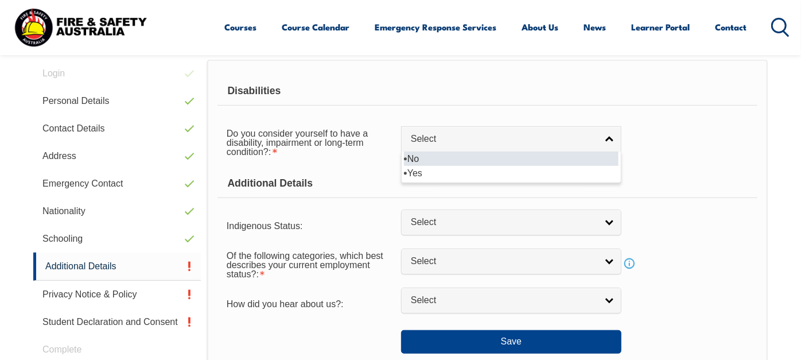
click at [455, 166] on li "No" at bounding box center [511, 158] width 214 height 14
select select "false"
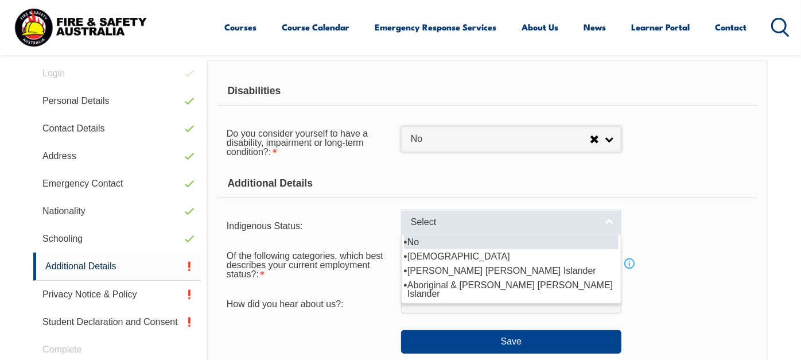
click at [450, 235] on link "Select" at bounding box center [511, 222] width 220 height 26
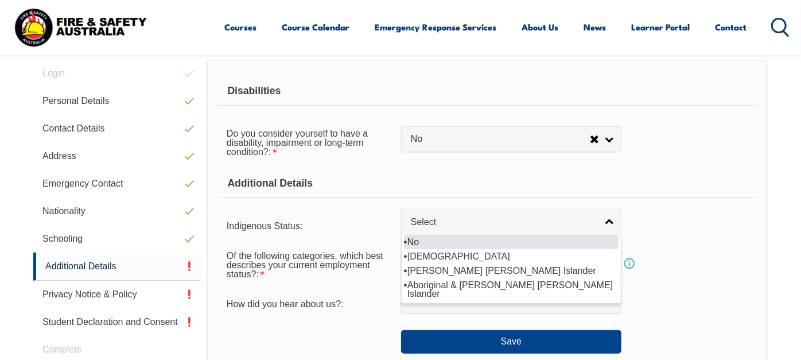
click at [441, 249] on li "No" at bounding box center [511, 242] width 214 height 14
select select "4"
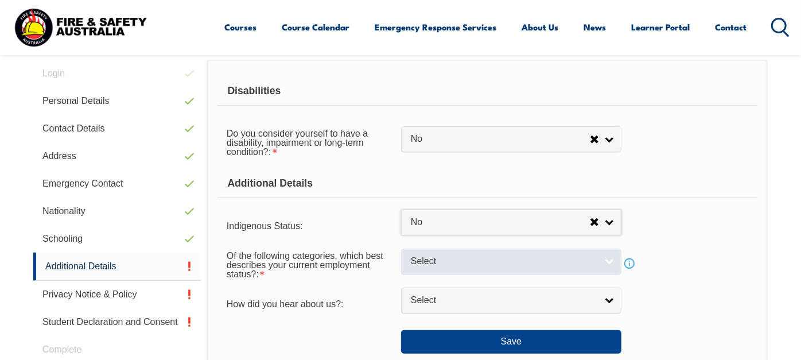
click at [450, 267] on span "Select" at bounding box center [504, 261] width 186 height 12
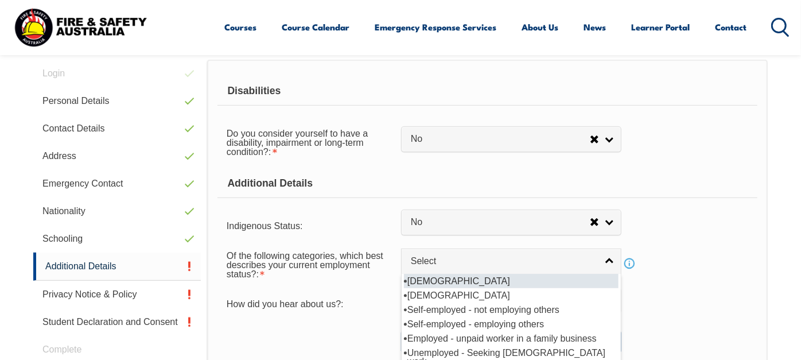
scroll to position [376, 0]
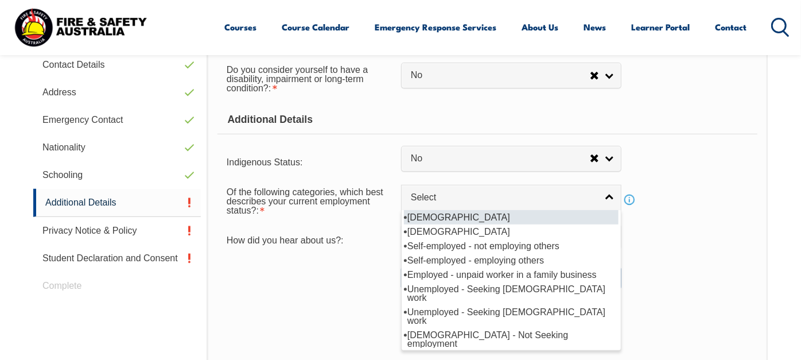
click at [465, 224] on li "[DEMOGRAPHIC_DATA]" at bounding box center [511, 217] width 214 height 14
select select "1"
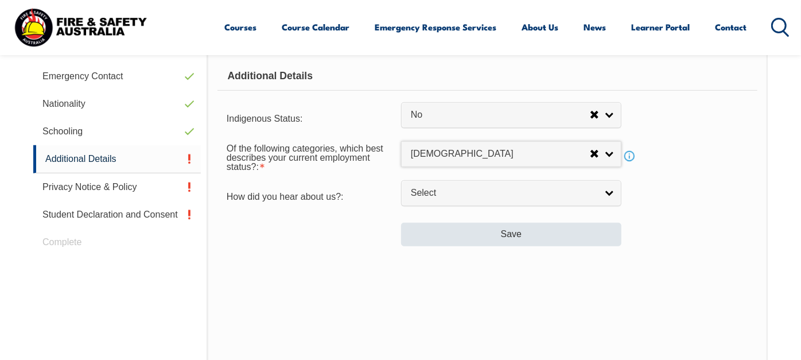
scroll to position [440, 0]
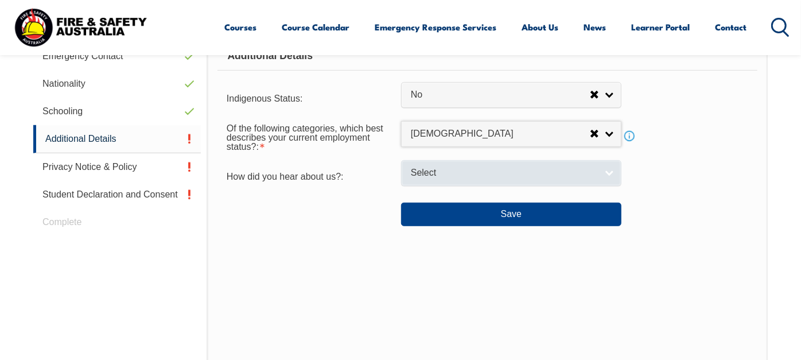
click at [458, 179] on span "Select" at bounding box center [504, 173] width 186 height 12
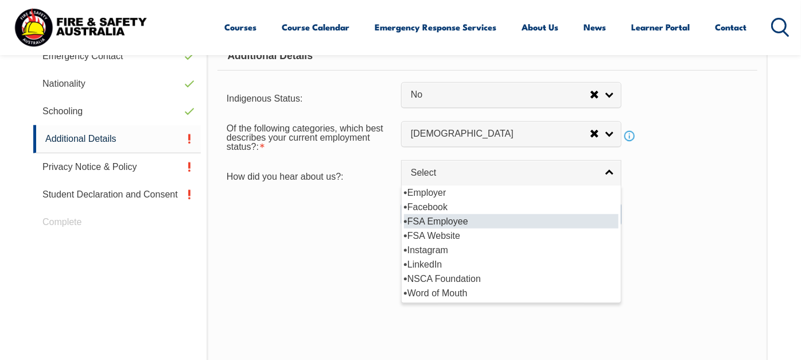
click at [452, 228] on li "FSA Employee" at bounding box center [511, 221] width 214 height 14
select select "8021"
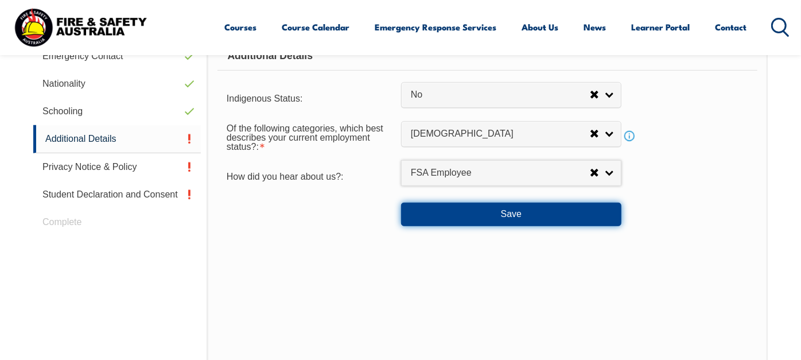
click at [499, 225] on button "Save" at bounding box center [511, 213] width 220 height 23
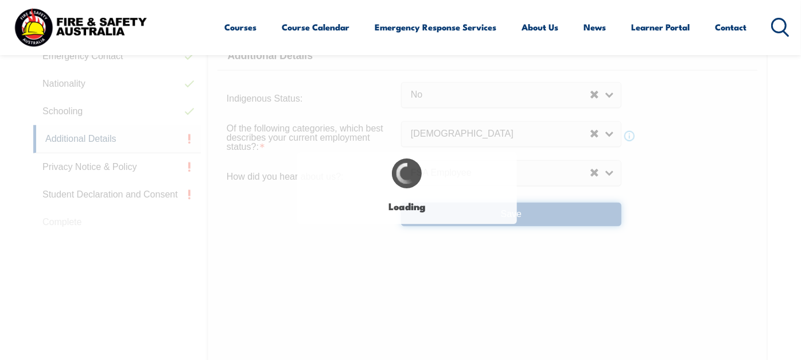
select select "false"
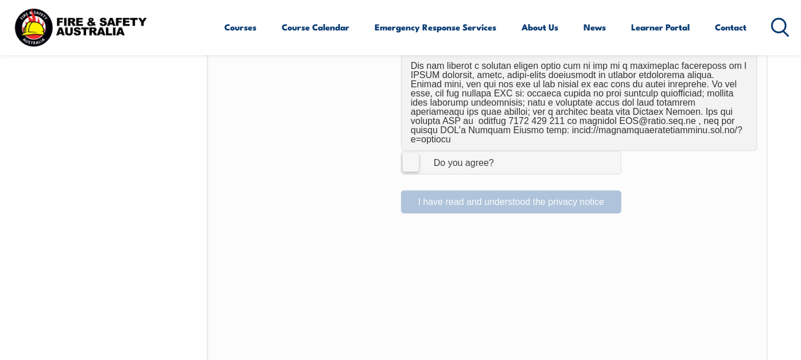
scroll to position [886, 0]
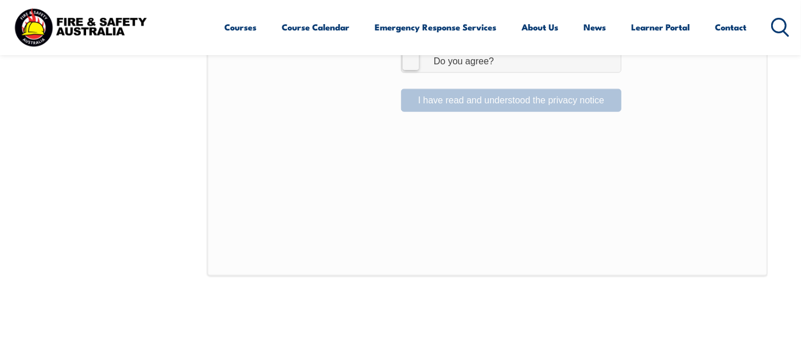
click at [406, 72] on label "I Agree Do you agree?" at bounding box center [511, 60] width 220 height 23
click at [503, 72] on input "I Agree Do you agree?" at bounding box center [512, 61] width 19 height 22
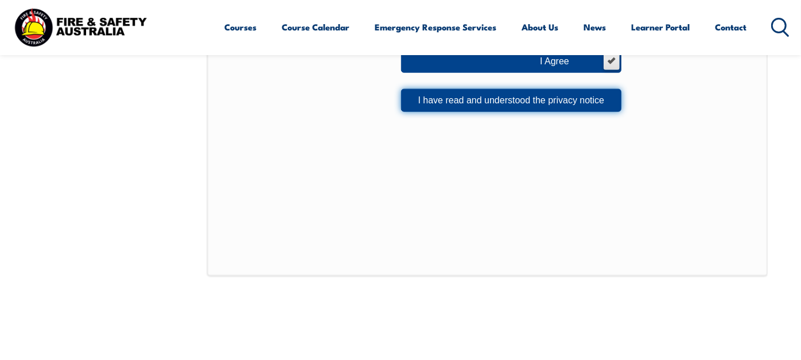
click at [510, 112] on button "I have read and understood the privacy notice" at bounding box center [511, 100] width 220 height 23
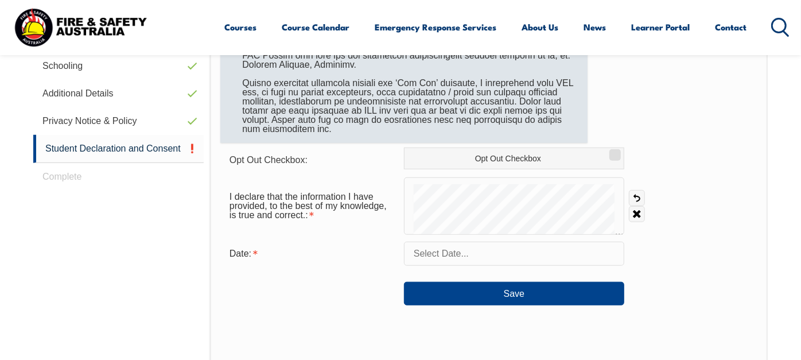
scroll to position [504, 0]
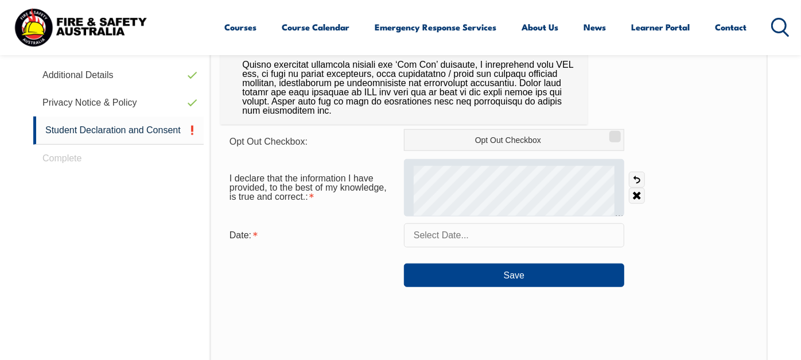
click at [530, 216] on div at bounding box center [514, 187] width 220 height 57
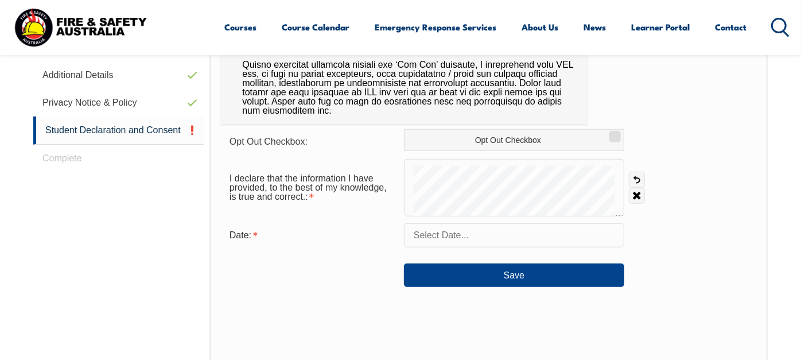
click at [465, 247] on input "text" at bounding box center [514, 235] width 220 height 24
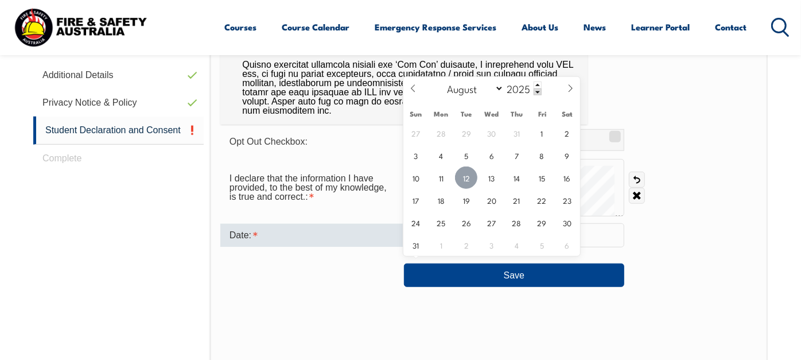
click at [470, 178] on span "12" at bounding box center [466, 177] width 22 height 22
type input "August 12, 2025"
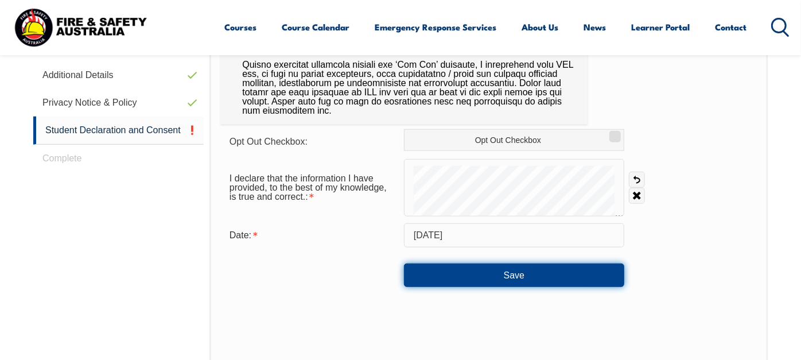
click at [501, 286] on button "Save" at bounding box center [514, 274] width 220 height 23
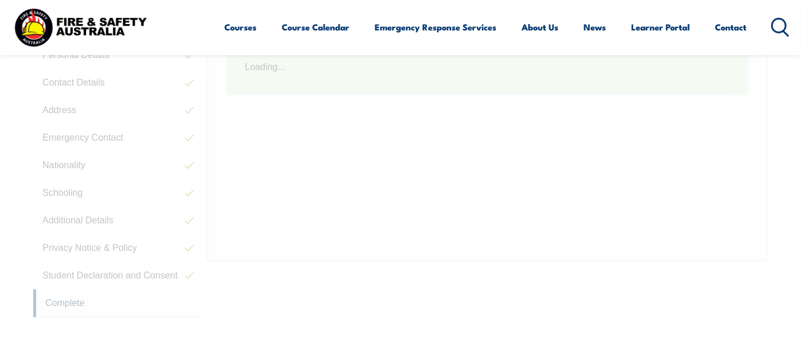
scroll to position [313, 0]
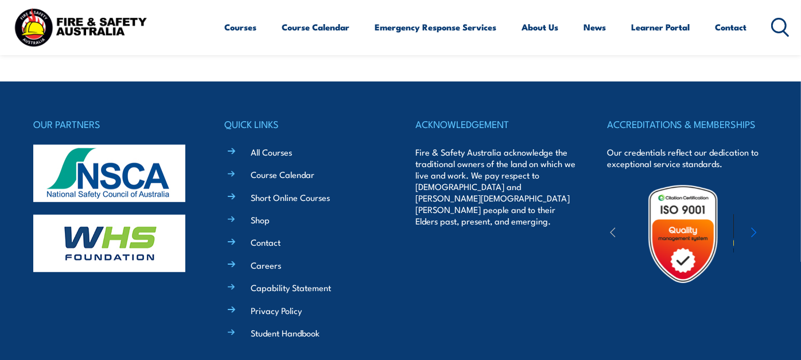
scroll to position [382, 0]
